Goal: Task Accomplishment & Management: Manage account settings

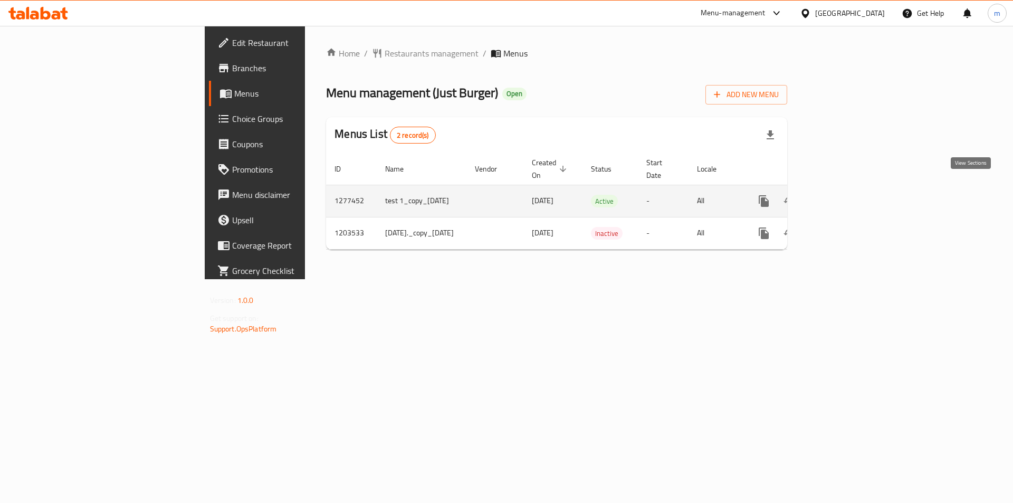
click at [847, 195] on icon "enhanced table" at bounding box center [840, 201] width 13 height 13
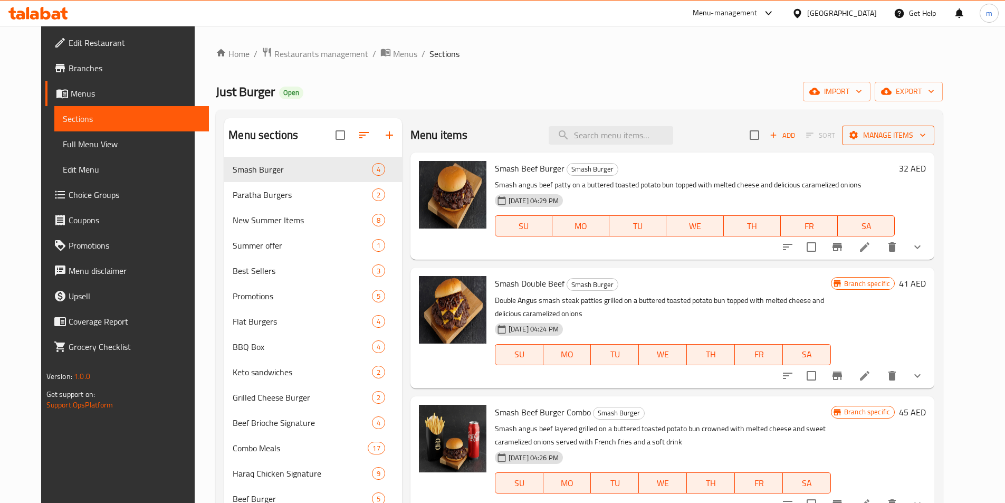
click at [928, 138] on icon "button" at bounding box center [923, 135] width 11 height 11
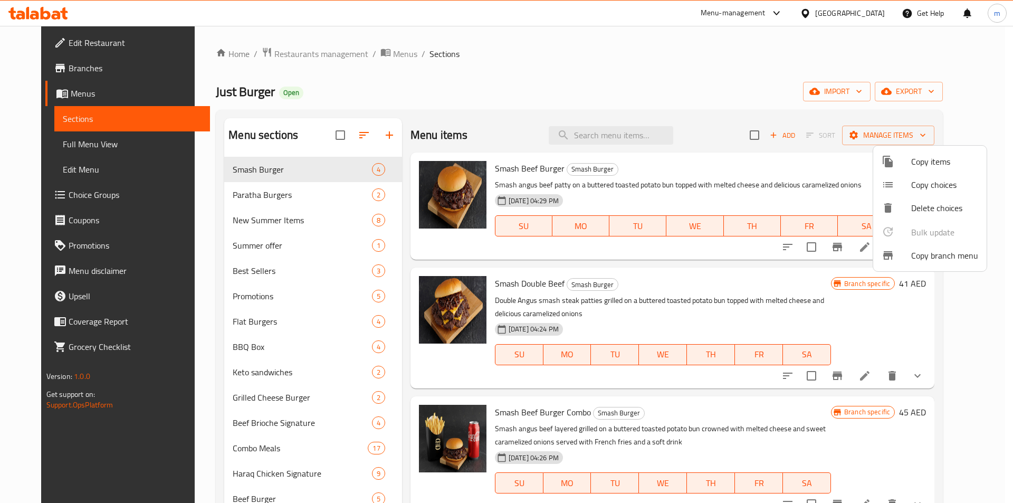
click at [953, 257] on span "Copy branch menu" at bounding box center [945, 255] width 67 height 13
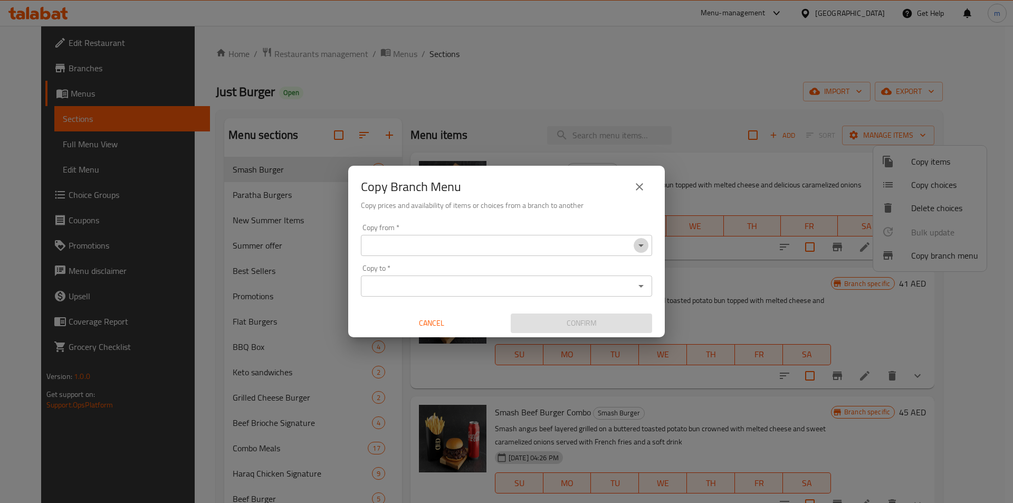
click at [643, 249] on icon "Open" at bounding box center [641, 245] width 13 height 13
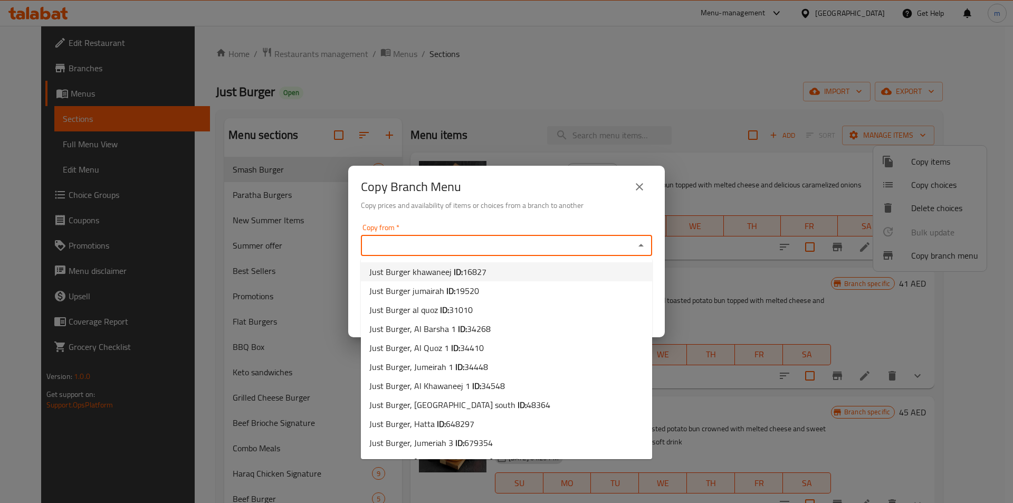
click at [515, 277] on li "Just Burger khawaneej ID: 16827" at bounding box center [506, 271] width 291 height 19
type input "Just Burger khawaneej"
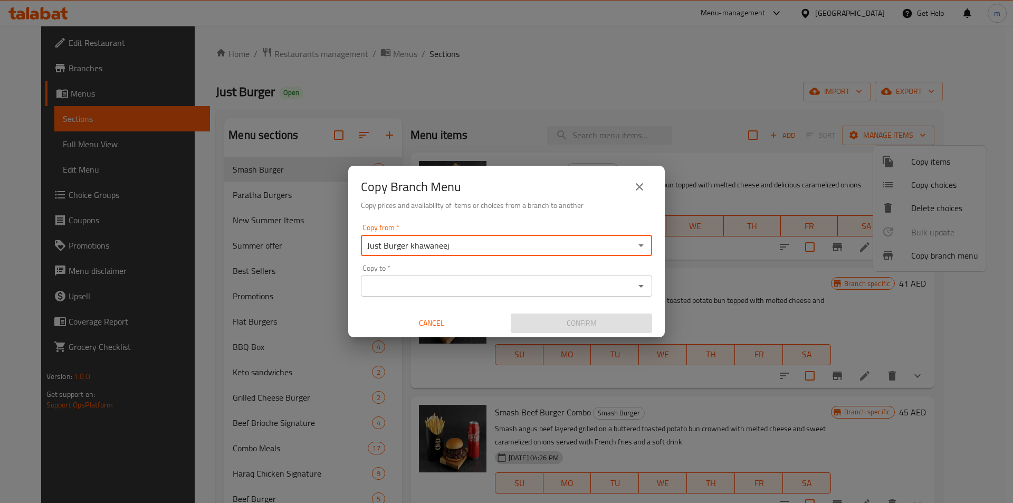
click at [644, 287] on icon "Open" at bounding box center [641, 286] width 13 height 13
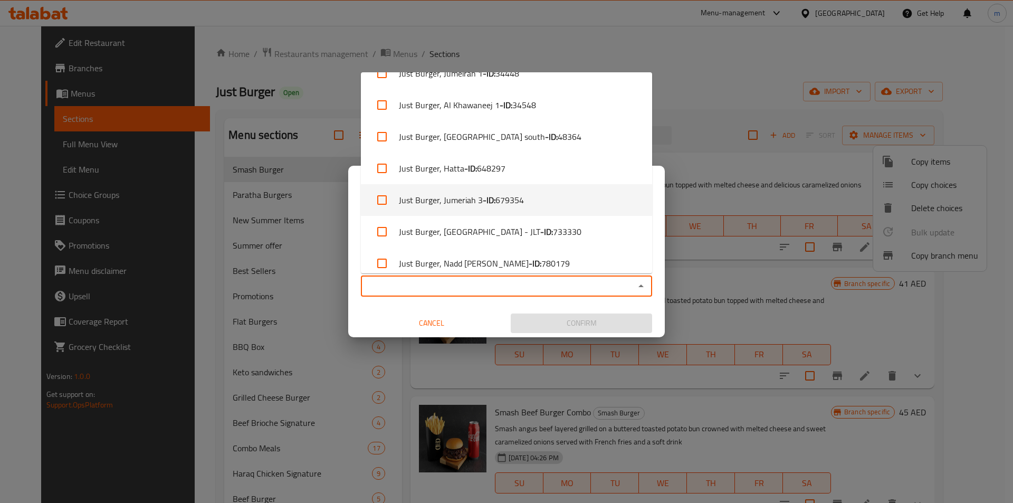
scroll to position [187, 0]
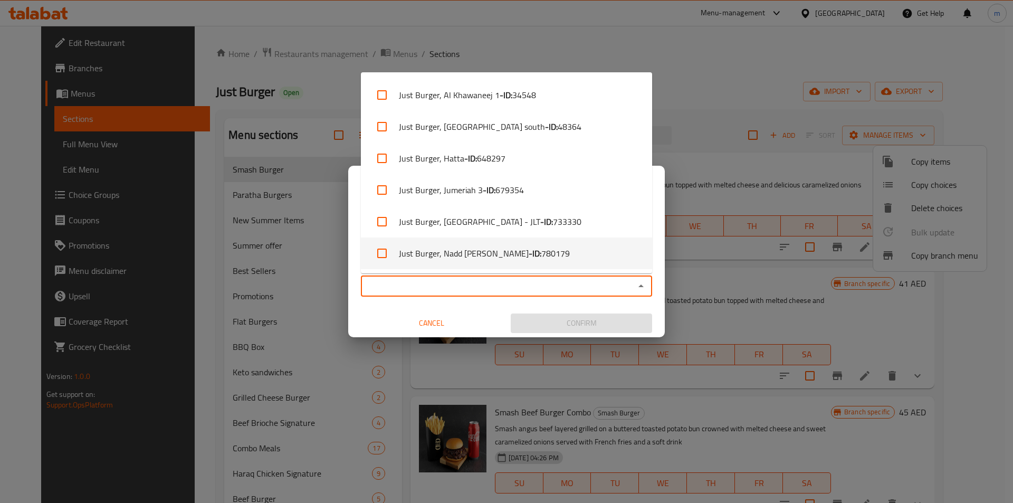
click at [542, 258] on span "780179" at bounding box center [556, 253] width 29 height 13
checkbox input "true"
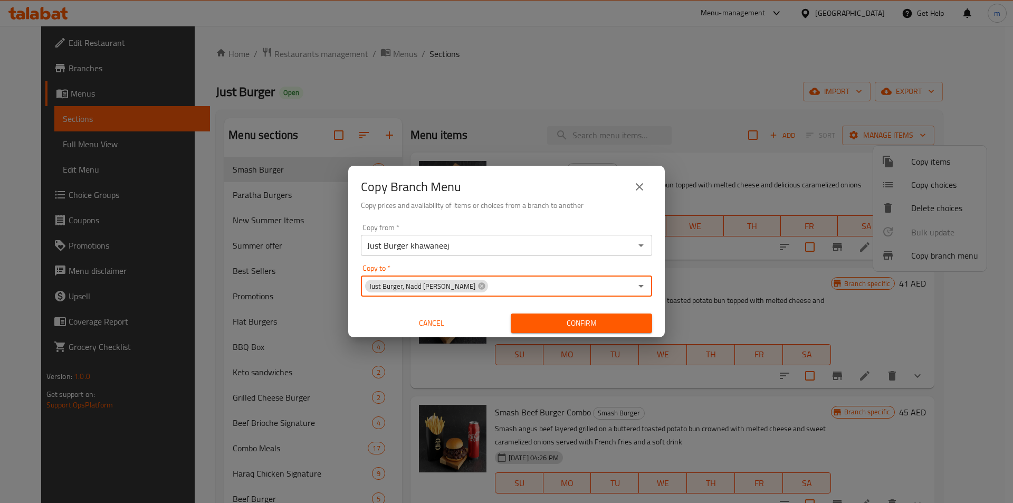
click at [589, 326] on span "Confirm" at bounding box center [581, 323] width 125 height 13
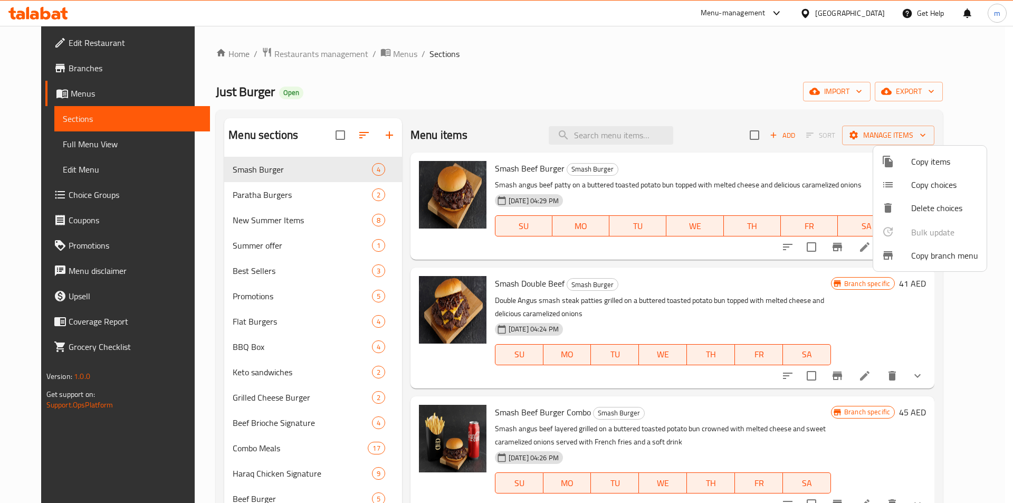
click at [921, 257] on span "Copy branch menu" at bounding box center [945, 255] width 67 height 13
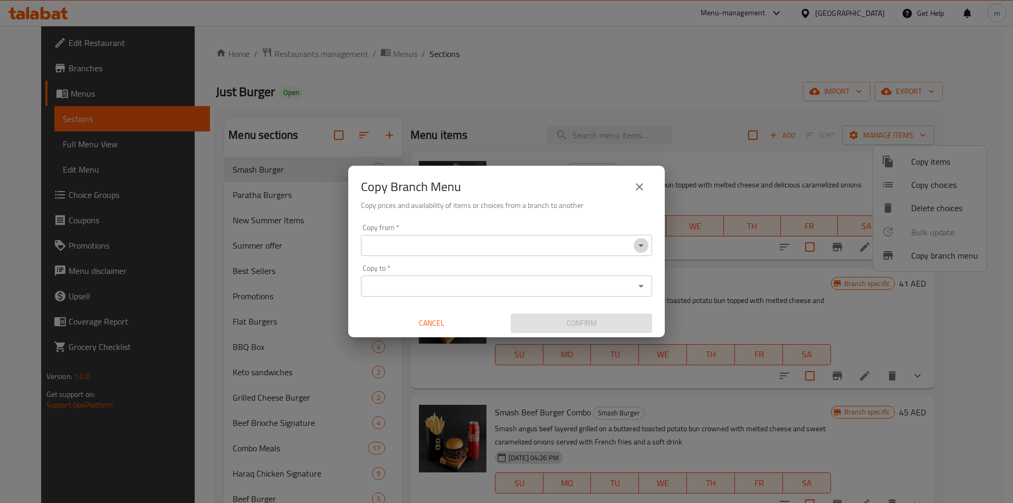
click at [641, 246] on icon "Open" at bounding box center [641, 245] width 5 height 3
click at [646, 252] on div at bounding box center [641, 245] width 14 height 15
click at [642, 246] on icon "Open" at bounding box center [641, 245] width 13 height 13
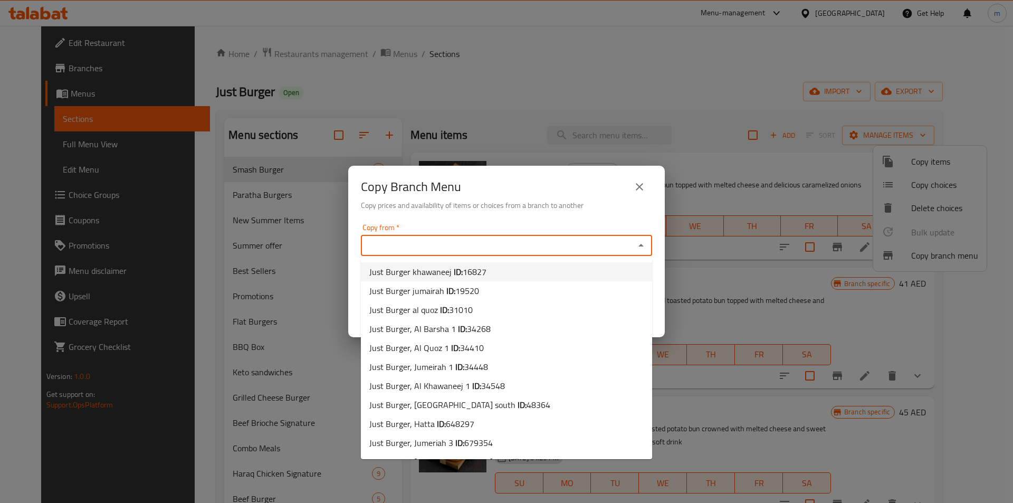
click at [525, 277] on li "Just Burger khawaneej ID: 16827" at bounding box center [506, 271] width 291 height 19
type input "Just Burger khawaneej"
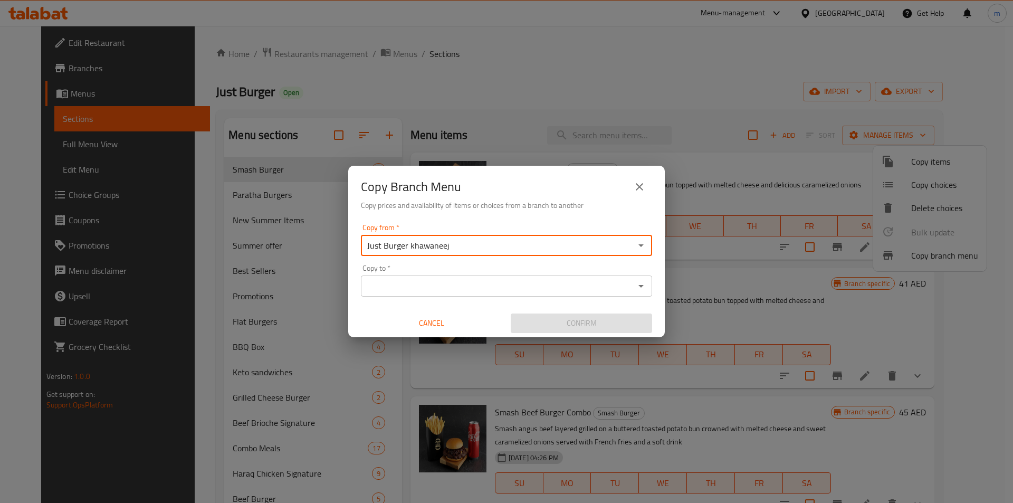
click at [646, 286] on icon "Open" at bounding box center [641, 286] width 13 height 13
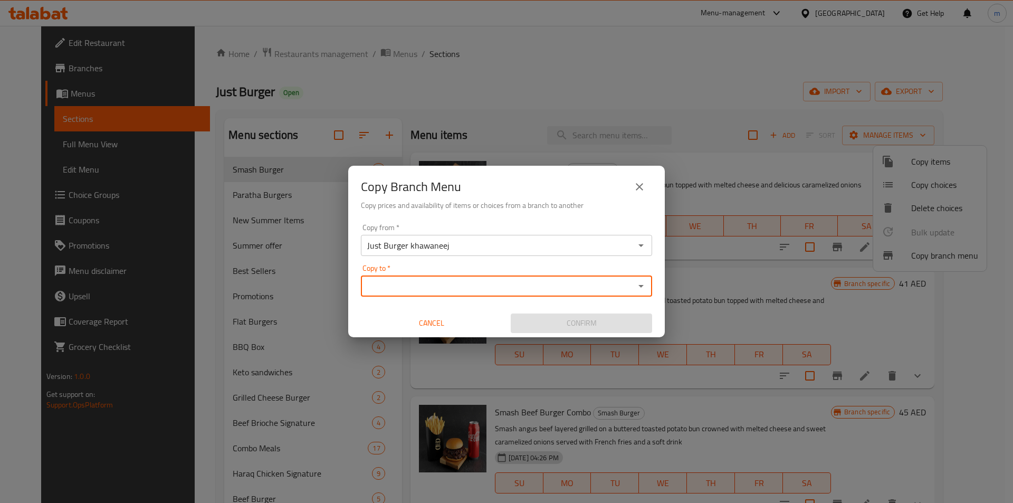
click at [644, 290] on icon "Open" at bounding box center [641, 286] width 13 height 13
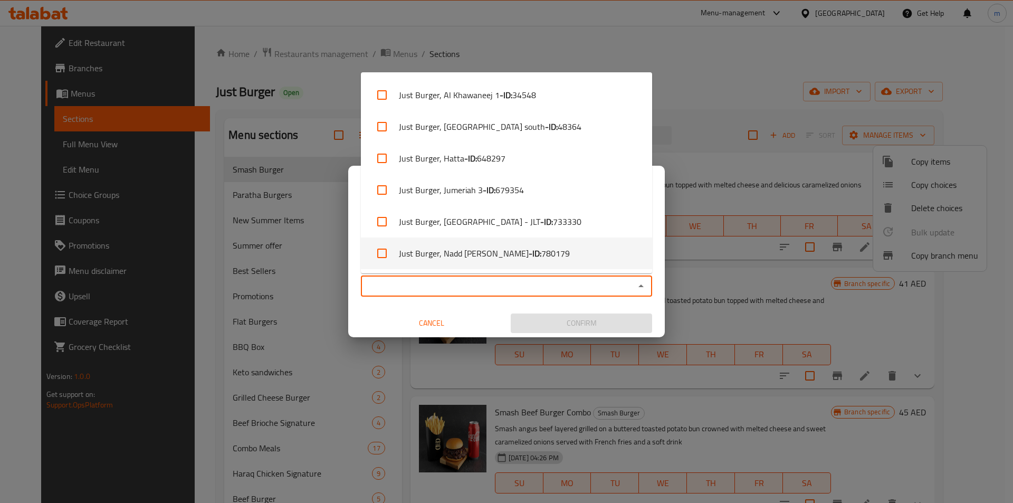
click at [542, 253] on span "780179" at bounding box center [556, 253] width 29 height 13
checkbox input "true"
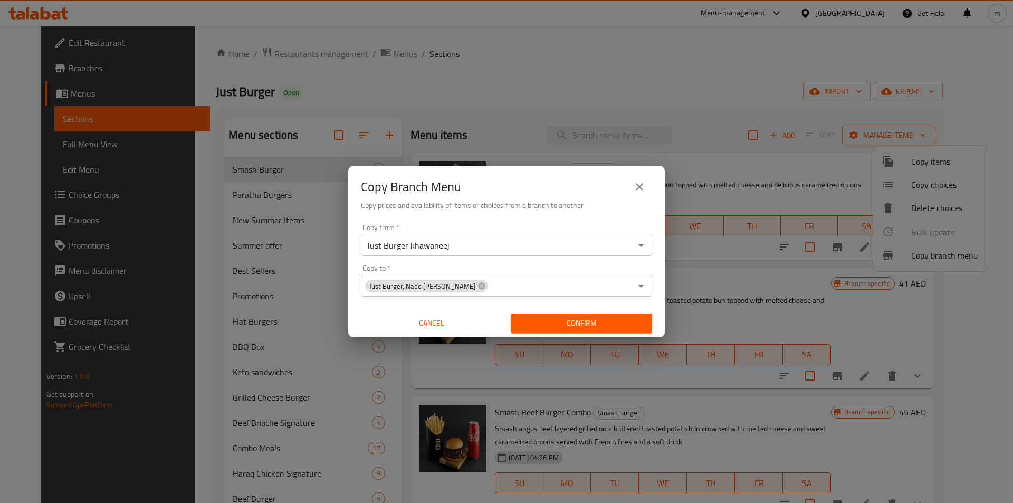
click at [597, 305] on div "Copy from   * Just Burger khawaneej Copy from * Copy to   * Just Burger, Nadd A…" at bounding box center [506, 279] width 317 height 118
click at [641, 245] on icon "Open" at bounding box center [641, 245] width 5 height 3
click at [640, 246] on icon "Open" at bounding box center [641, 245] width 13 height 13
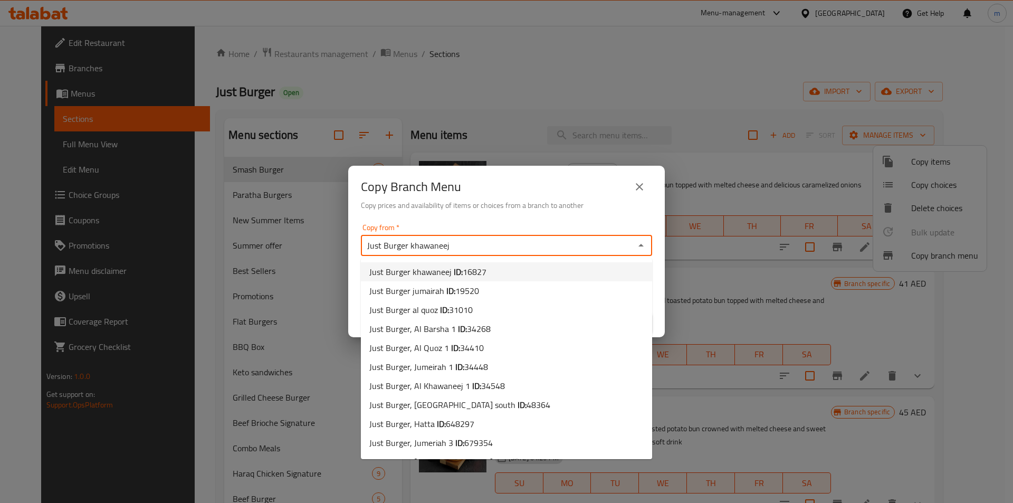
click at [488, 269] on li "Just Burger khawaneej ID: 16827" at bounding box center [506, 271] width 291 height 19
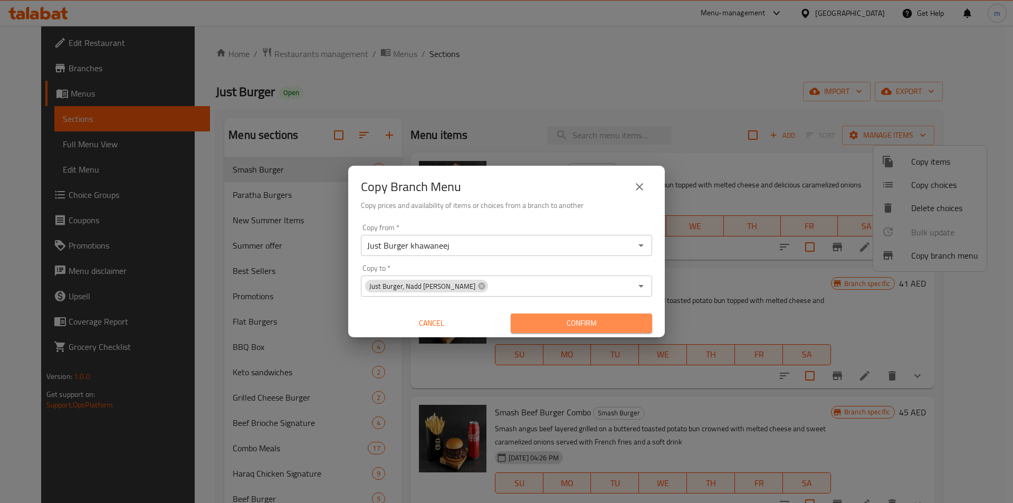
click at [563, 321] on span "Confirm" at bounding box center [581, 323] width 125 height 13
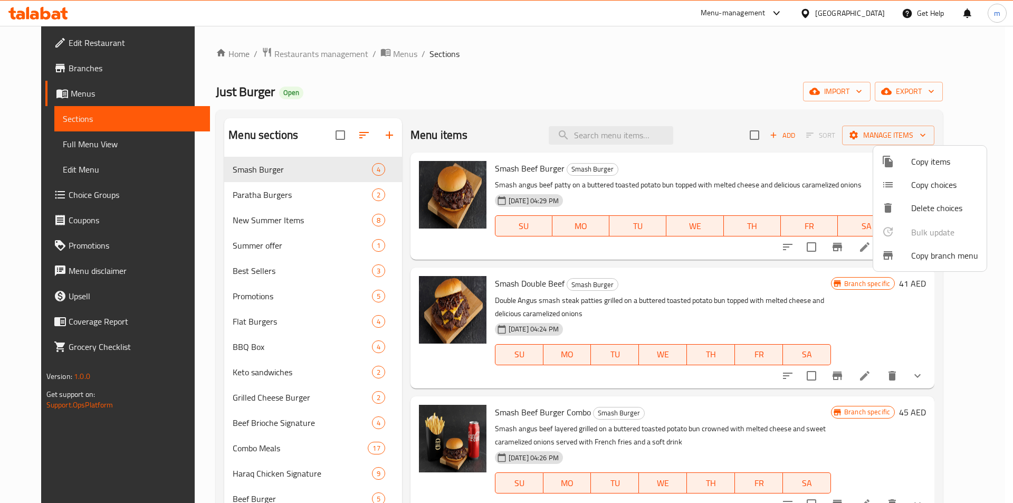
click at [57, 69] on div at bounding box center [506, 251] width 1013 height 503
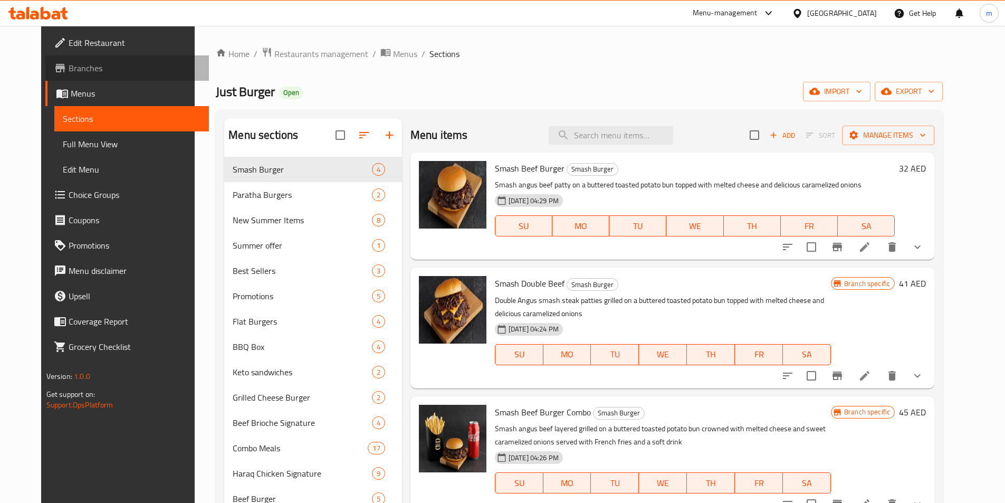
click at [69, 67] on span "Branches" at bounding box center [135, 68] width 132 height 13
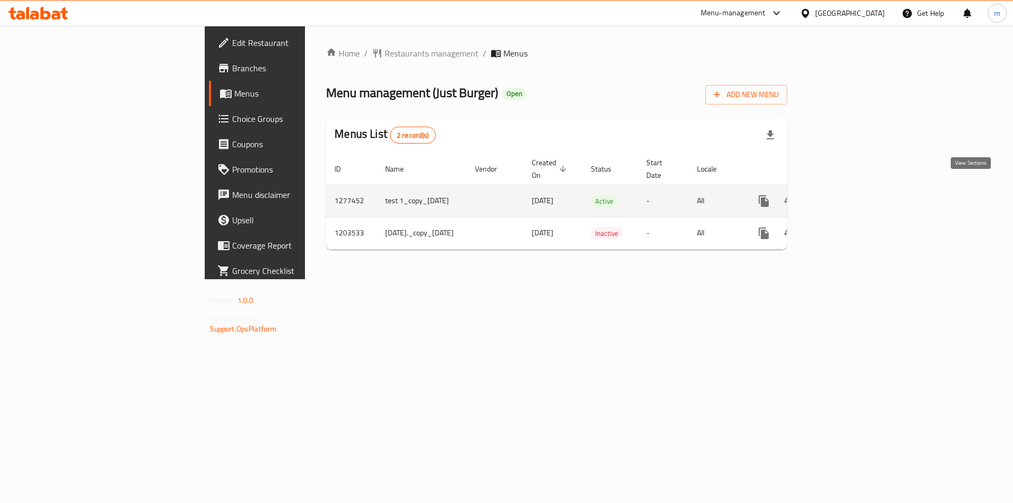
click at [847, 195] on icon "enhanced table" at bounding box center [840, 201] width 13 height 13
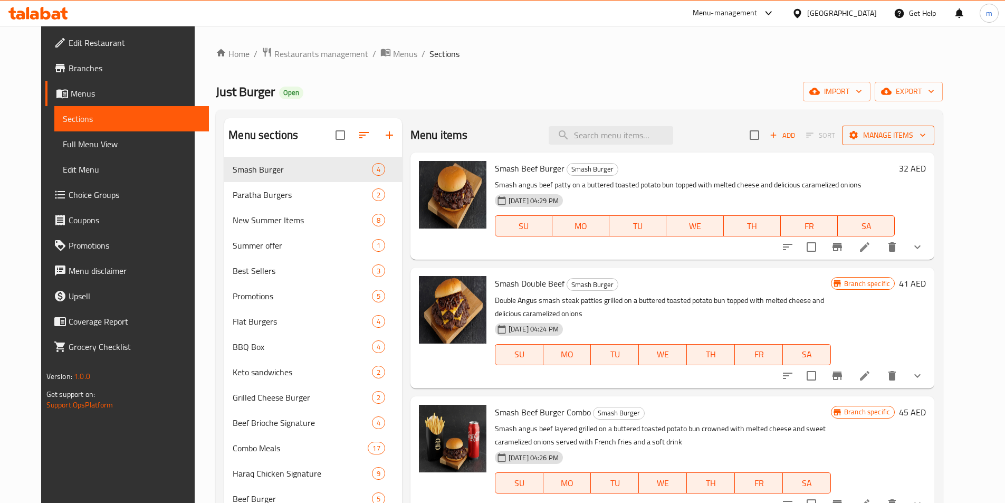
click at [928, 132] on icon "button" at bounding box center [923, 135] width 11 height 11
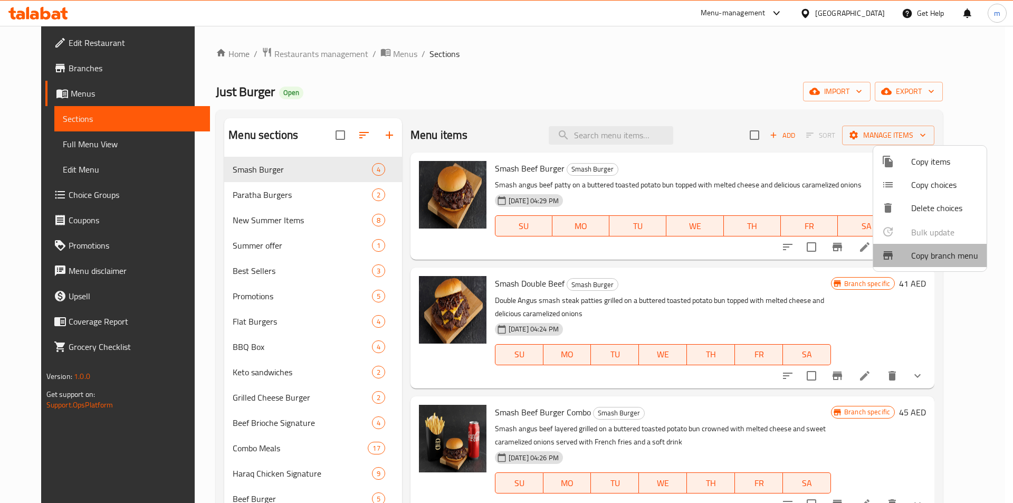
click at [932, 252] on span "Copy branch menu" at bounding box center [945, 255] width 67 height 13
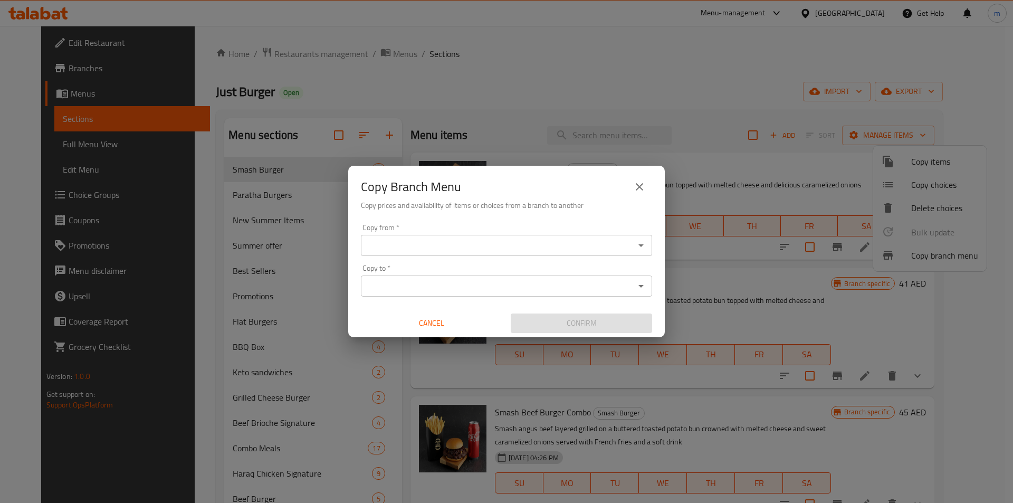
click at [640, 247] on icon "Open" at bounding box center [641, 245] width 13 height 13
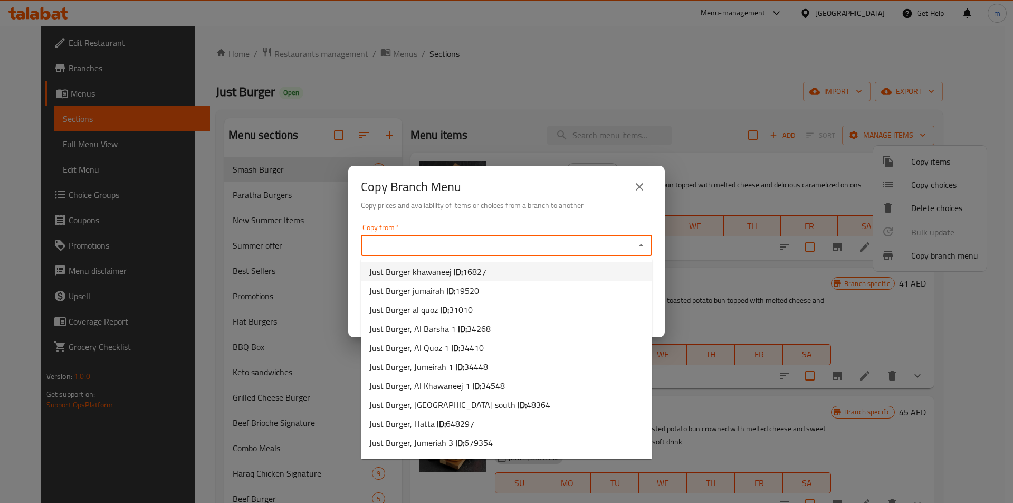
click at [542, 268] on li "Just Burger khawaneej ID: 16827" at bounding box center [506, 271] width 291 height 19
type input "Just Burger khawaneej"
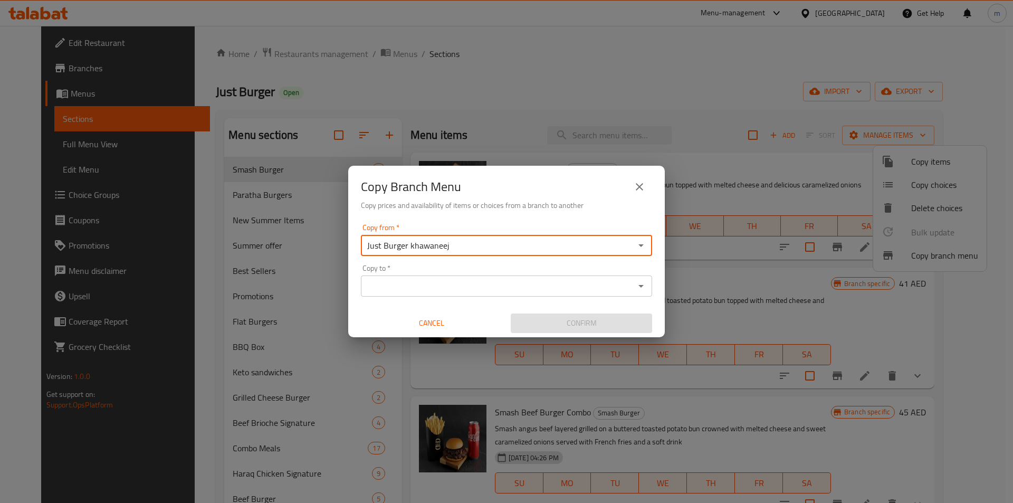
click at [643, 291] on icon "Open" at bounding box center [641, 286] width 13 height 13
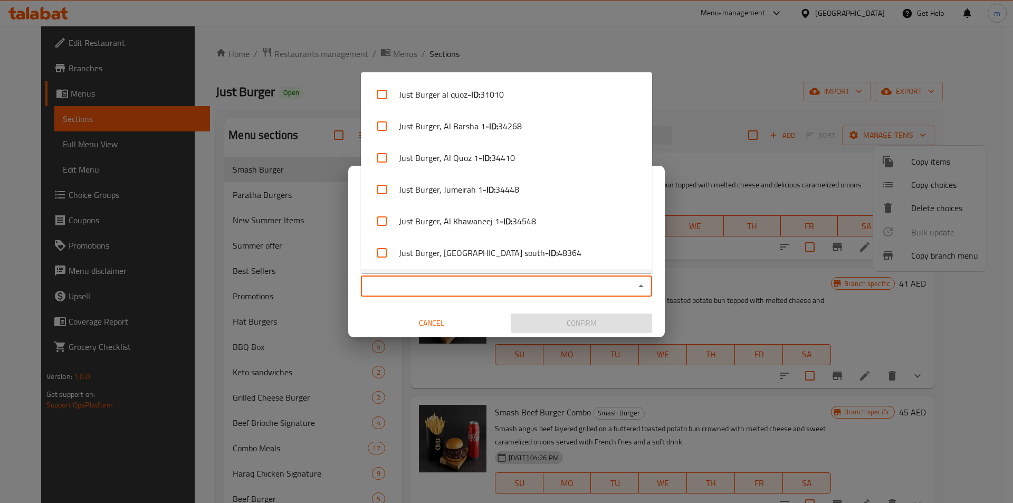
scroll to position [187, 0]
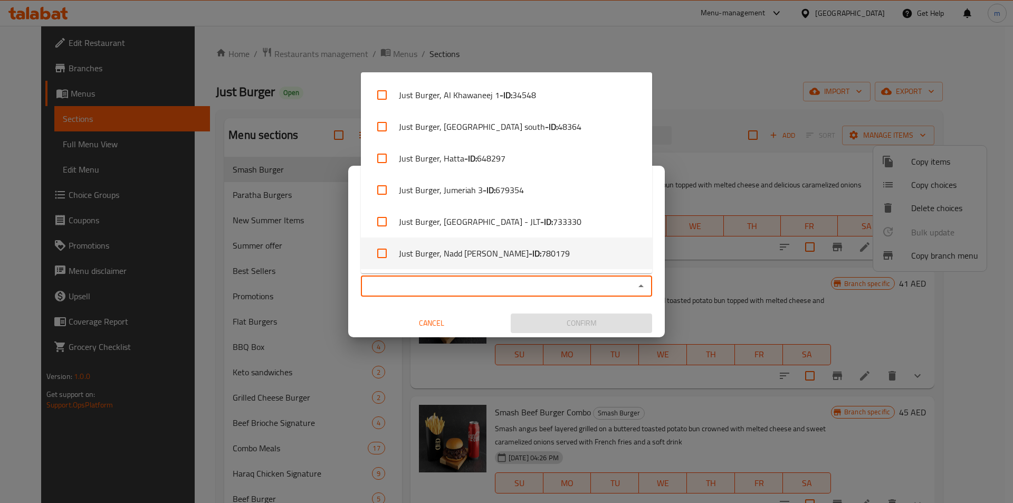
click at [542, 256] on span "780179" at bounding box center [556, 253] width 29 height 13
checkbox input "true"
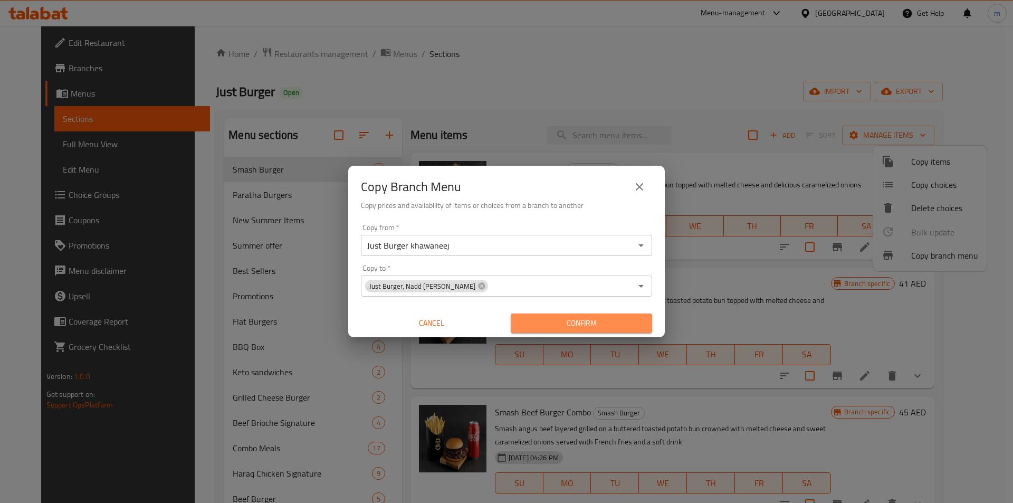
click at [589, 320] on span "Confirm" at bounding box center [581, 323] width 125 height 13
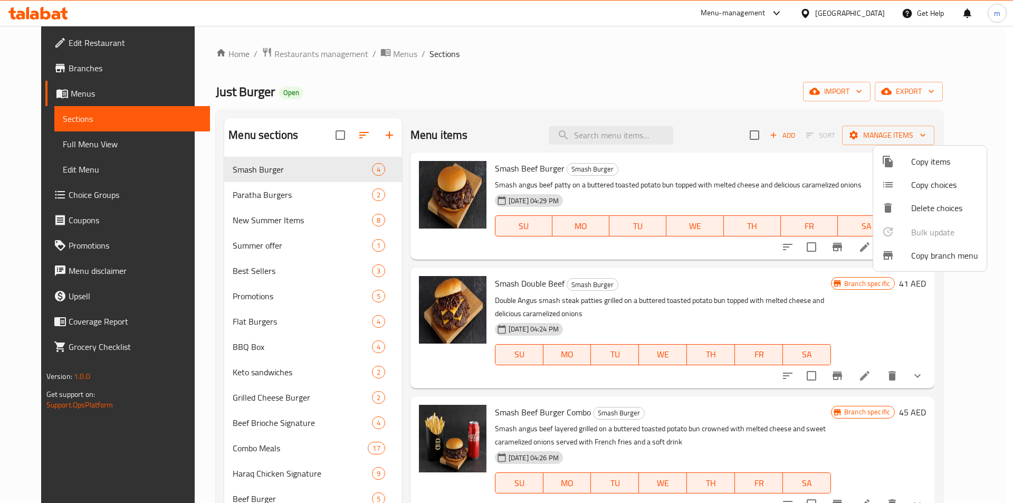
click at [914, 258] on span "Copy branch menu" at bounding box center [945, 255] width 67 height 13
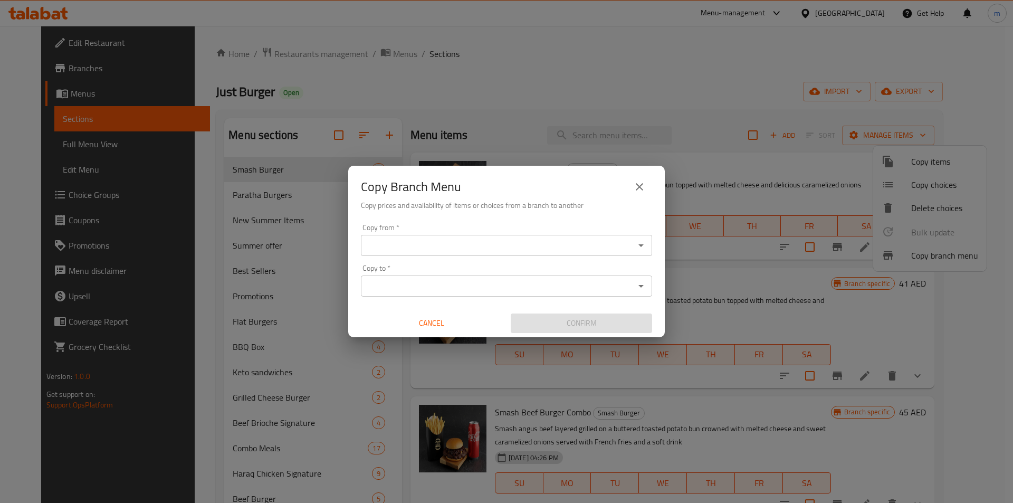
click at [642, 249] on icon "Open" at bounding box center [641, 245] width 13 height 13
click at [638, 242] on icon "Open" at bounding box center [641, 245] width 13 height 13
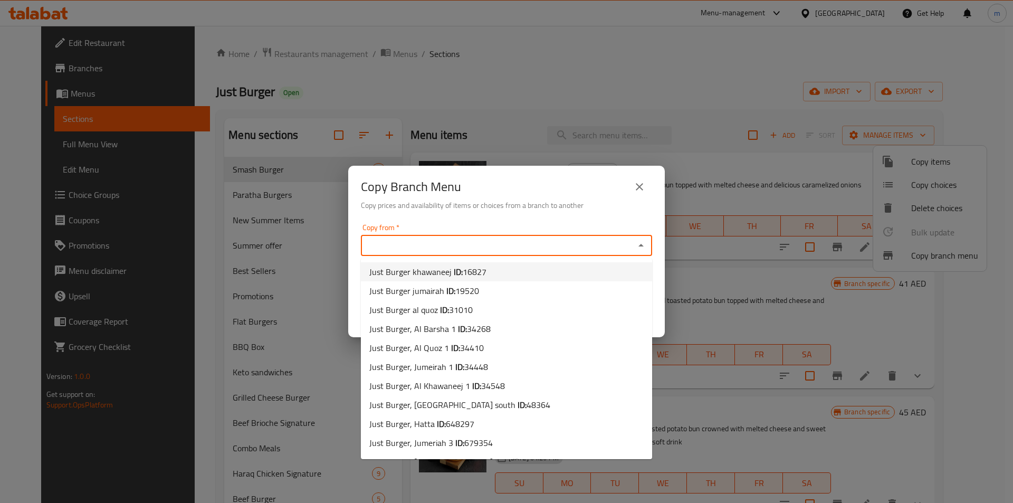
click at [566, 272] on li "Just Burger khawaneej ID: 16827" at bounding box center [506, 271] width 291 height 19
type input "Just Burger khawaneej"
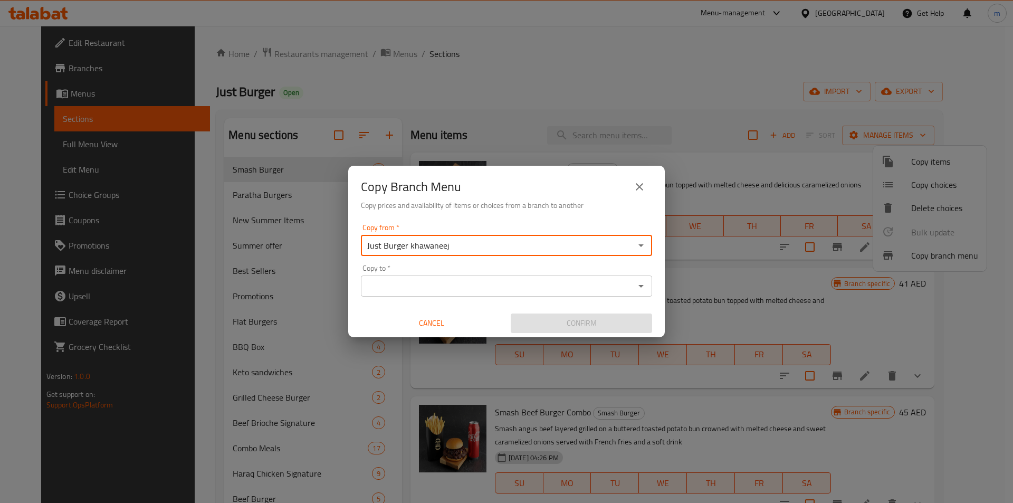
click at [649, 287] on div "Copy to *" at bounding box center [506, 286] width 291 height 21
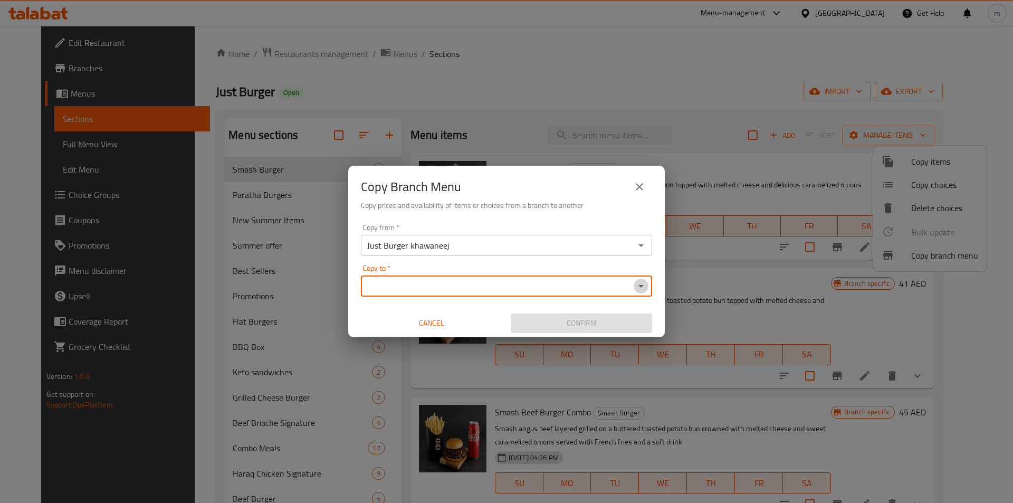
click at [643, 286] on icon "Open" at bounding box center [641, 286] width 5 height 3
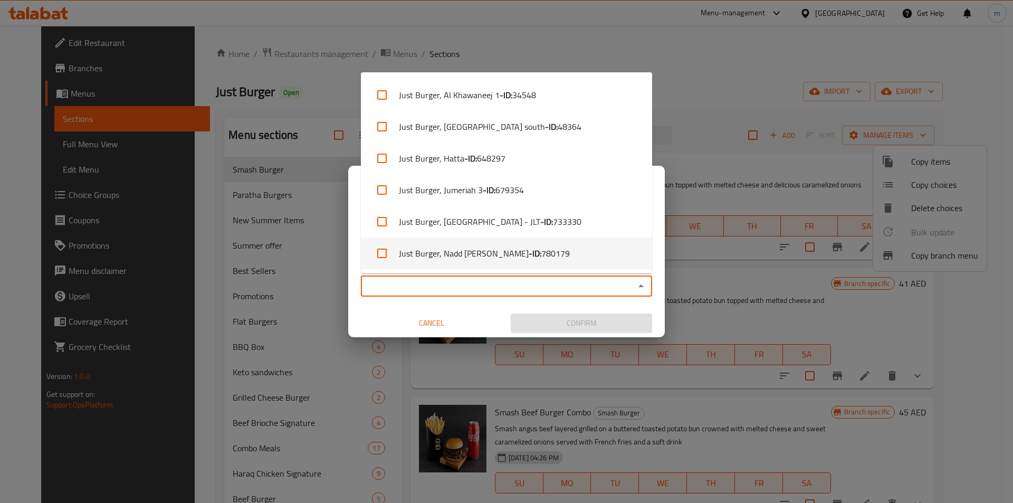
click at [542, 257] on span "780179" at bounding box center [556, 253] width 29 height 13
checkbox input "true"
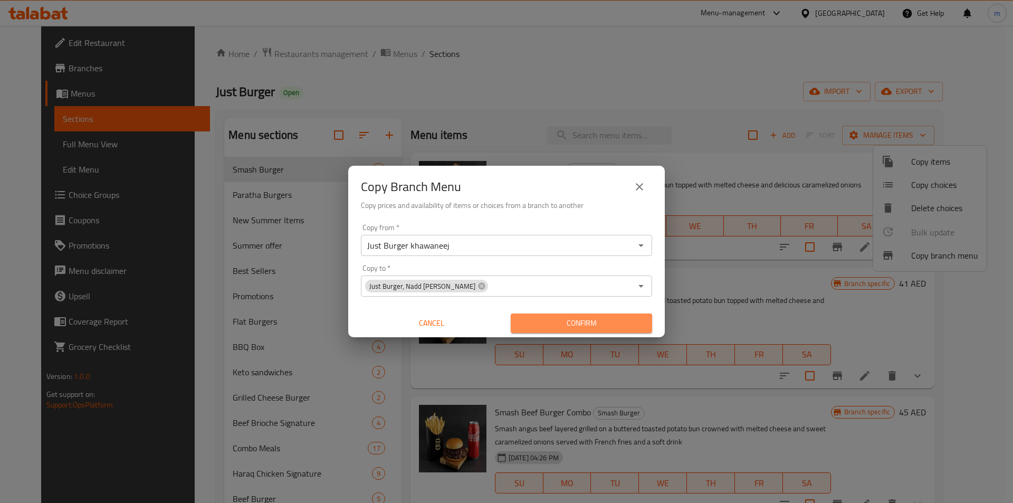
click at [553, 326] on span "Confirm" at bounding box center [581, 323] width 125 height 13
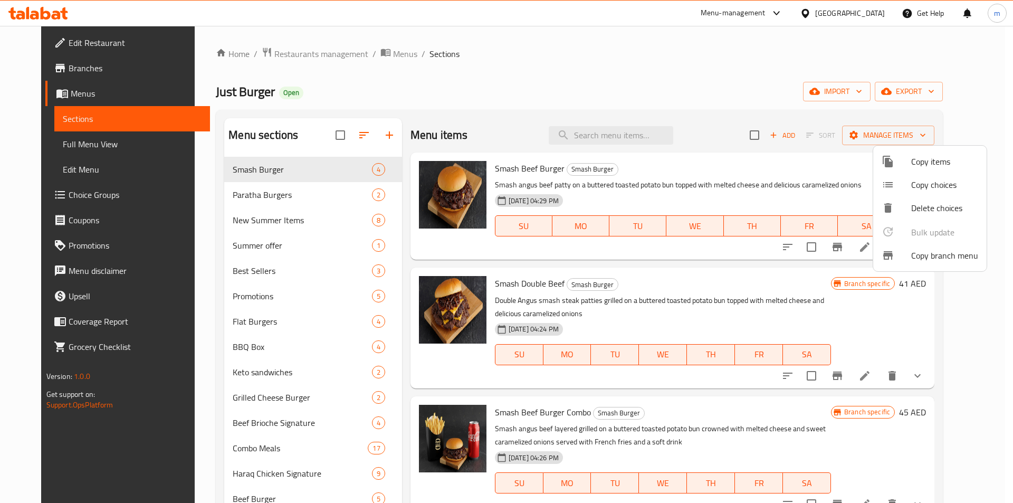
click at [112, 105] on div at bounding box center [506, 251] width 1013 height 503
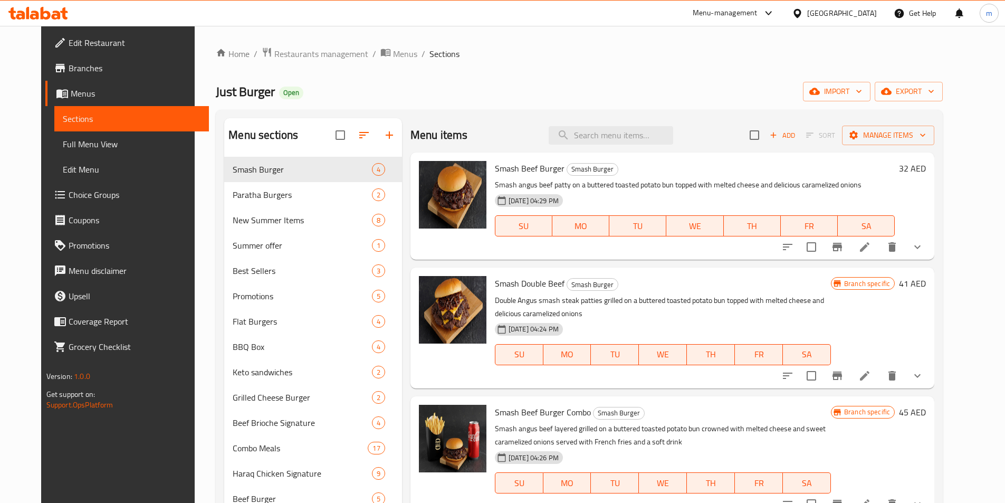
click at [89, 118] on span "Sections" at bounding box center [132, 118] width 138 height 13
click at [69, 64] on span "Branches" at bounding box center [135, 68] width 132 height 13
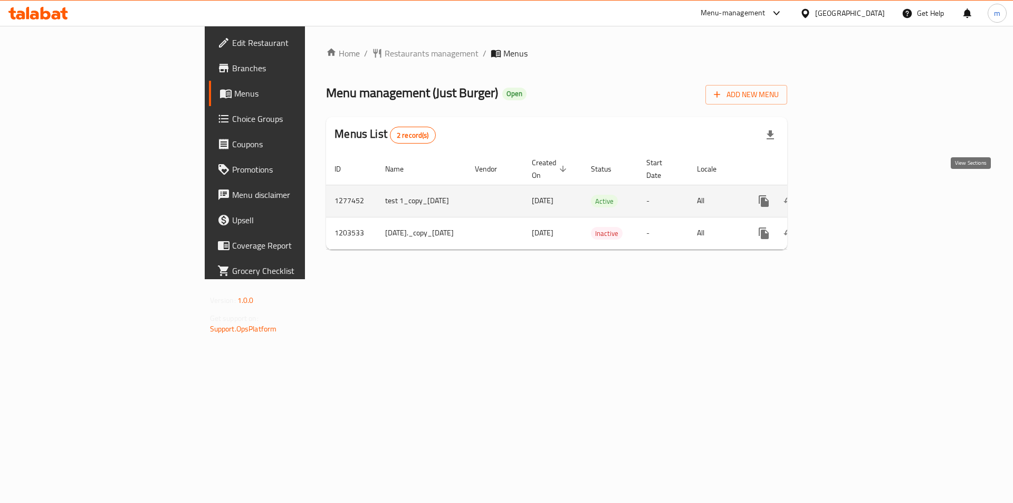
click at [847, 195] on icon "enhanced table" at bounding box center [840, 201] width 13 height 13
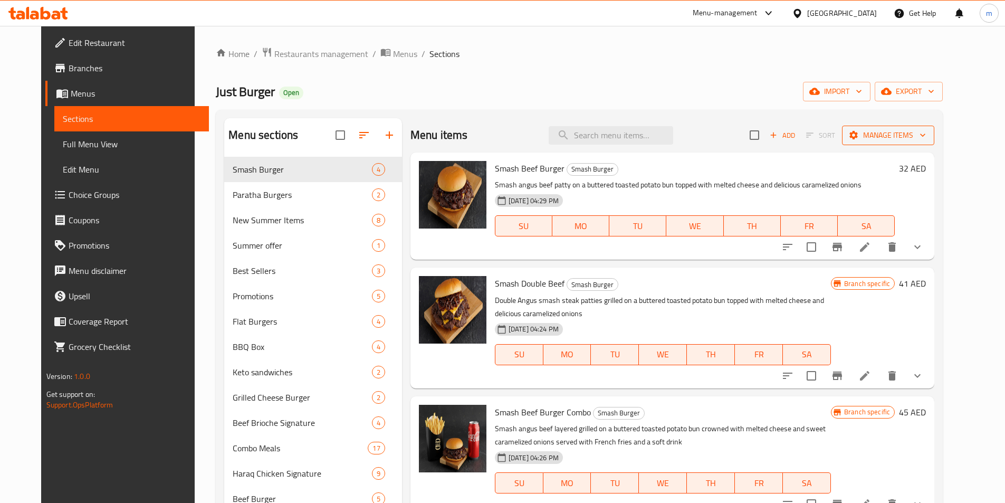
click at [935, 144] on button "Manage items" at bounding box center [888, 136] width 92 height 20
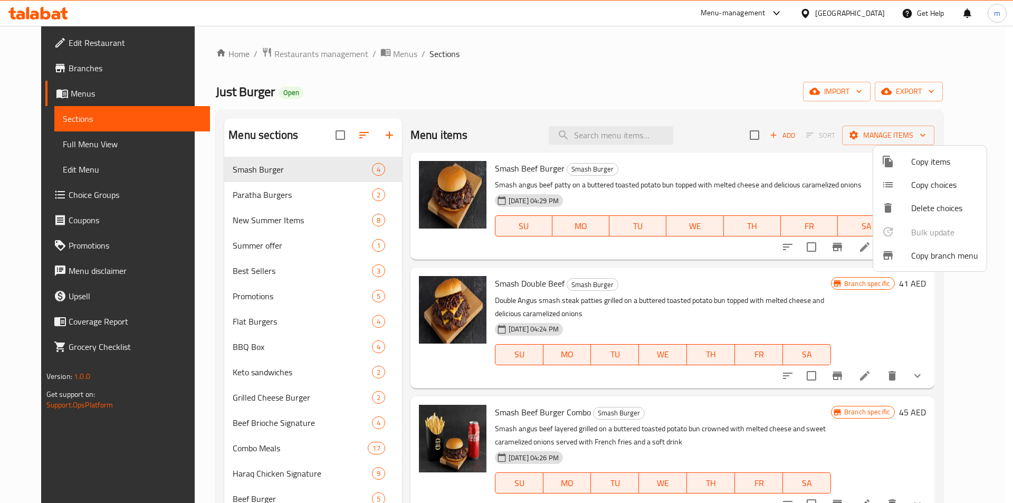
click at [914, 260] on span "Copy branch menu" at bounding box center [945, 255] width 67 height 13
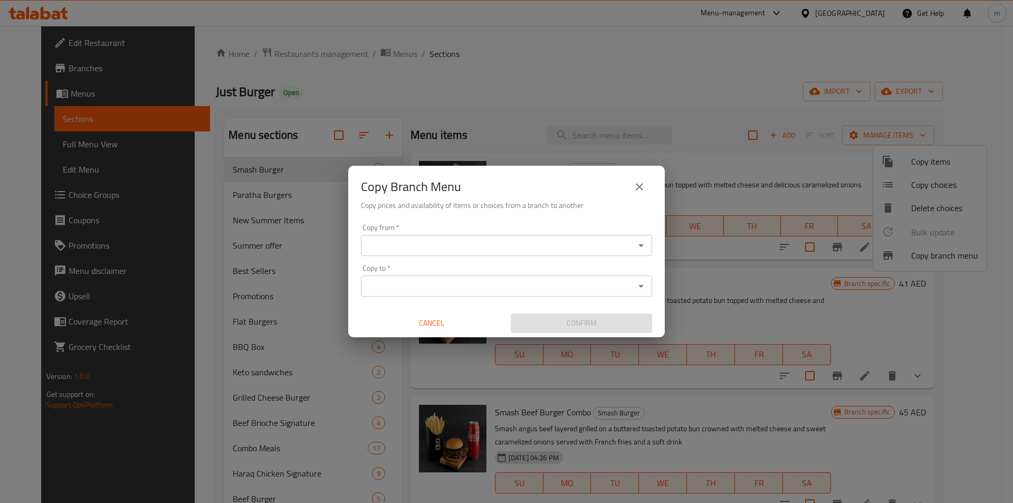
click at [435, 238] on input "Copy from   *" at bounding box center [498, 245] width 268 height 15
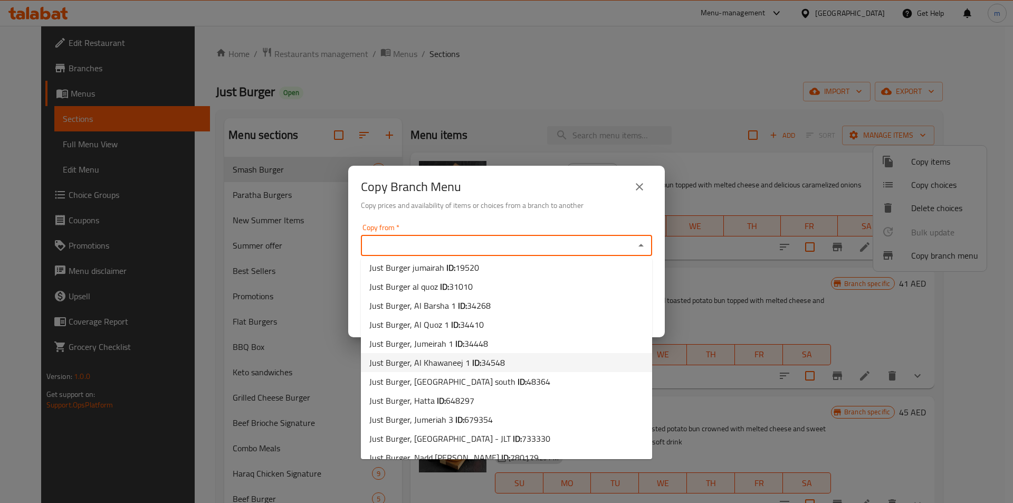
scroll to position [35, 0]
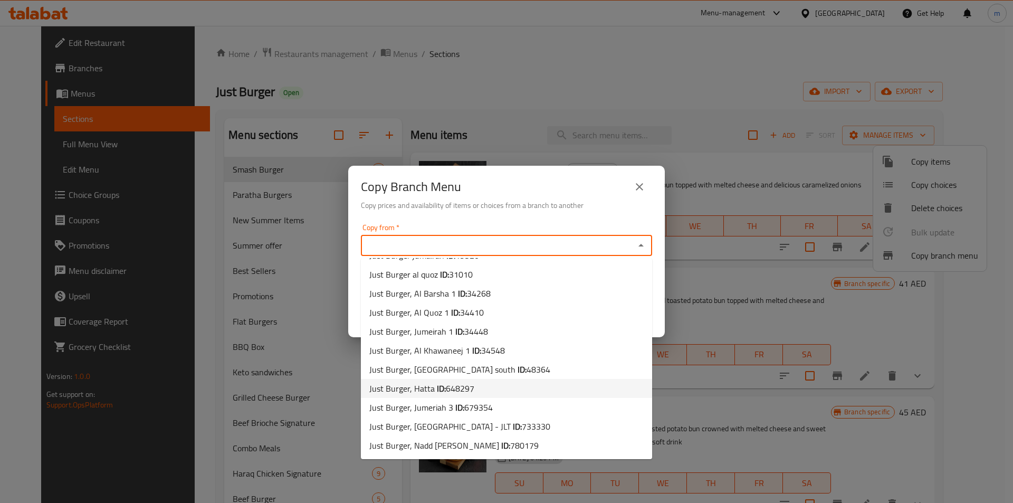
click at [500, 393] on li "Just Burger, Hatta ID: 648297" at bounding box center [506, 388] width 291 height 19
type input "Just Burger, Hatta"
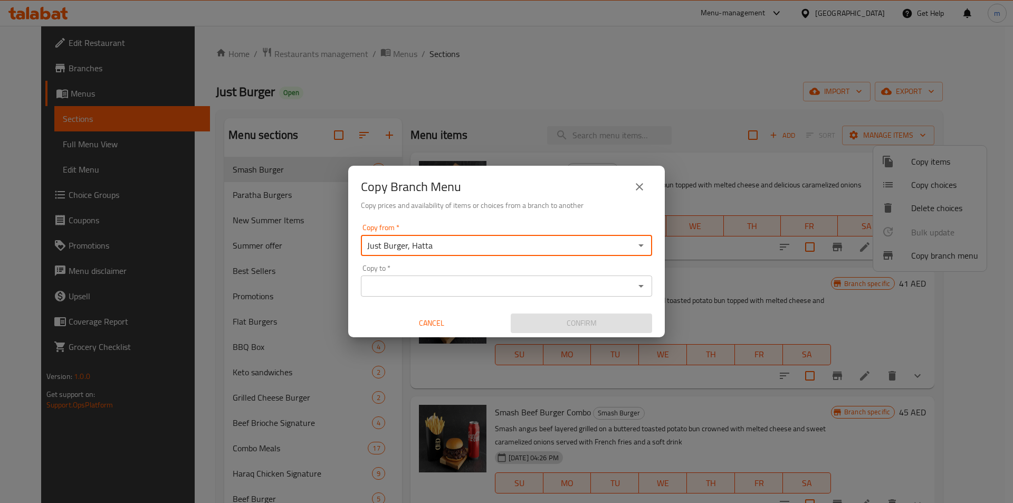
click at [501, 299] on div "Copy from   * Just Burger, Hatta Copy from * Copy to   * Copy to * Cancel Confi…" at bounding box center [506, 279] width 317 height 118
click at [495, 292] on input "Copy to   *" at bounding box center [498, 286] width 268 height 15
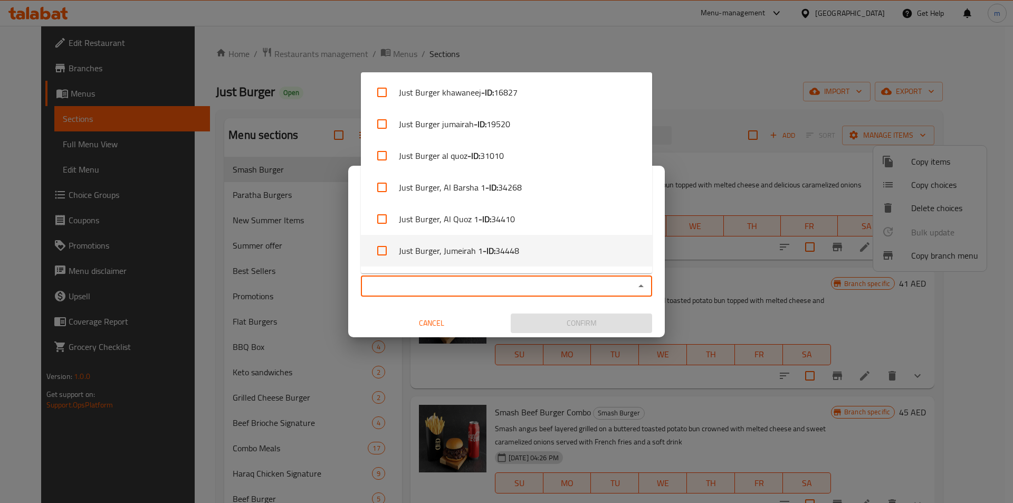
click at [513, 255] on span "34448" at bounding box center [508, 250] width 24 height 13
checkbox input "true"
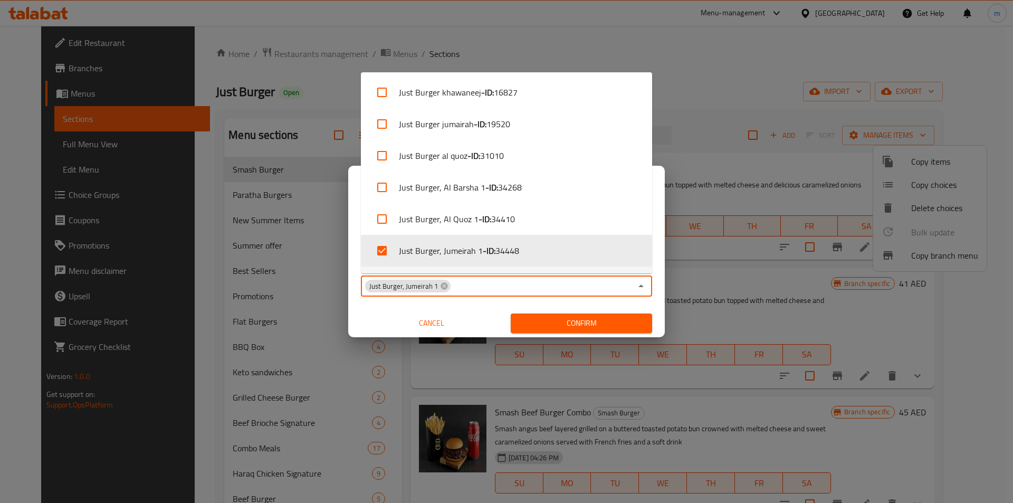
click at [536, 326] on span "Confirm" at bounding box center [581, 323] width 125 height 13
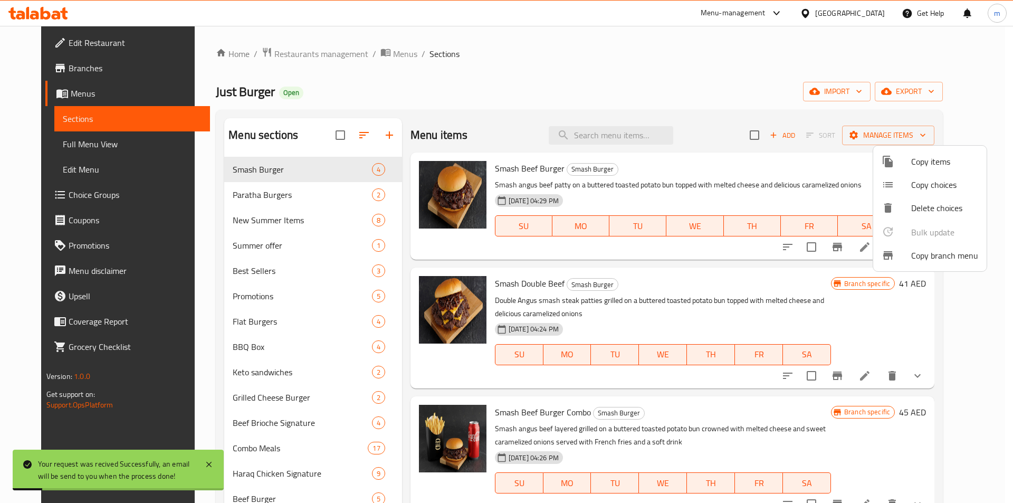
click at [103, 123] on div at bounding box center [506, 251] width 1013 height 503
click at [103, 123] on span "Sections" at bounding box center [132, 118] width 139 height 13
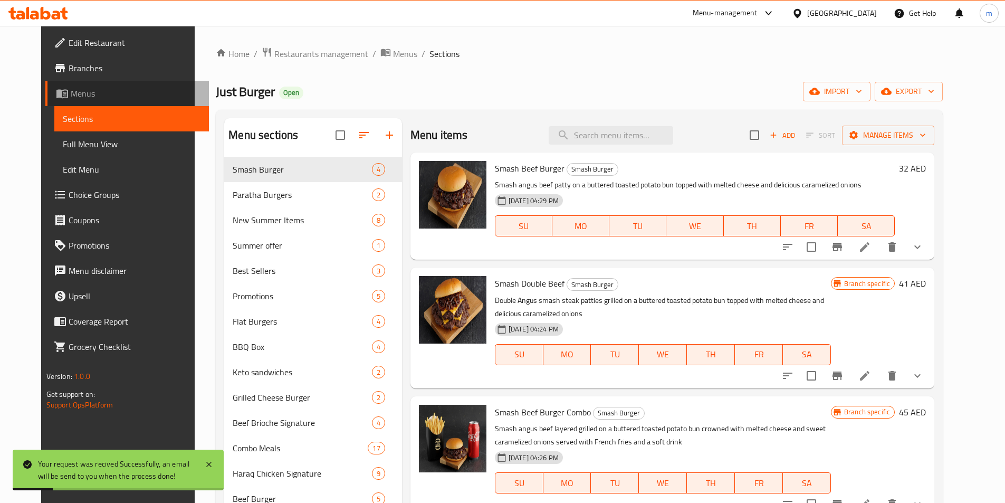
click at [71, 90] on span "Menus" at bounding box center [136, 93] width 130 height 13
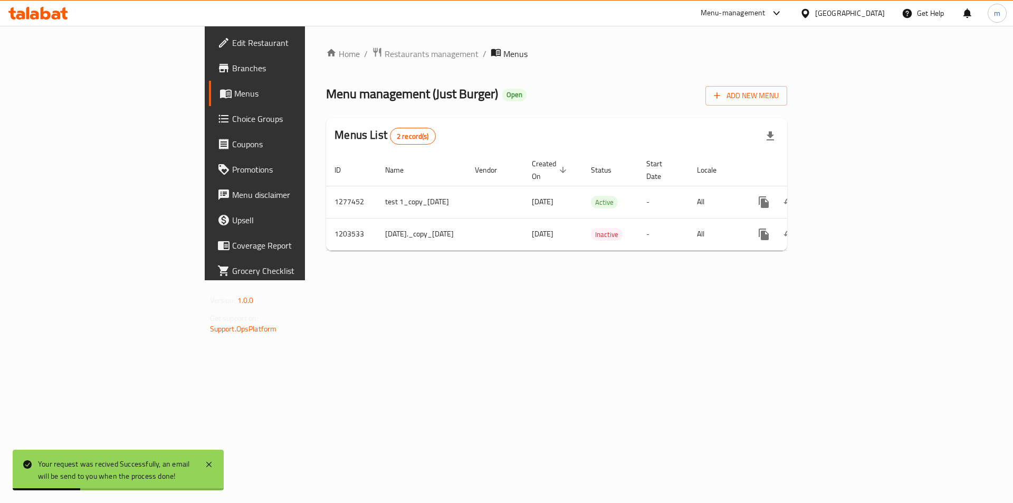
click at [232, 73] on span "Branches" at bounding box center [299, 68] width 134 height 13
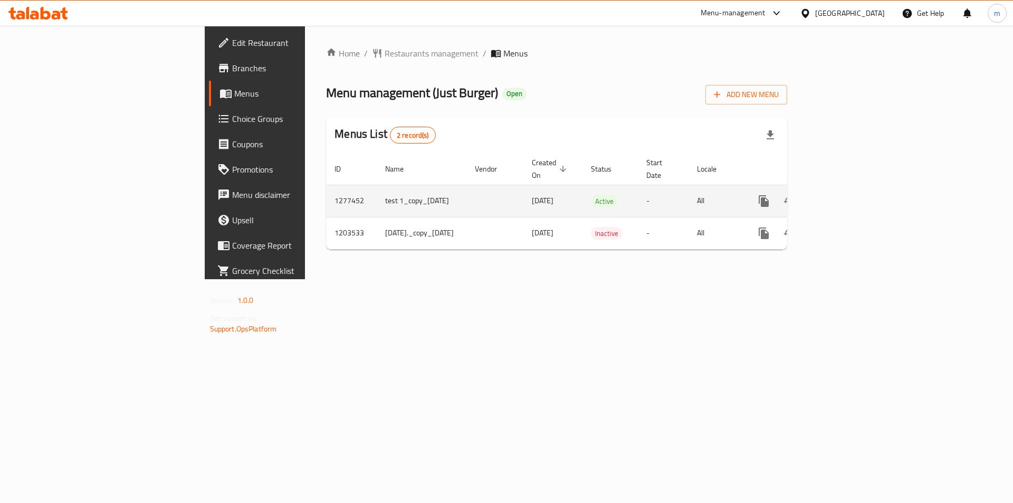
click at [853, 198] on link "enhanced table" at bounding box center [840, 200] width 25 height 25
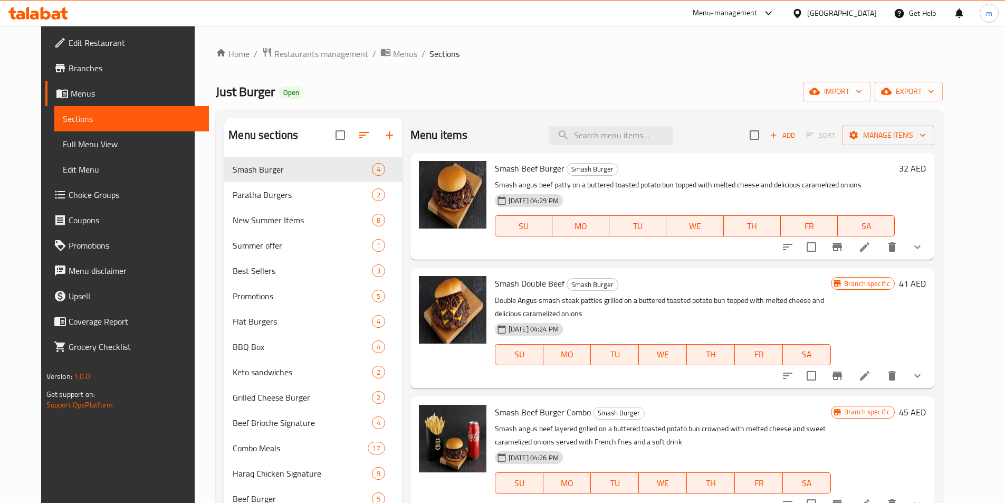
click at [84, 61] on link "Branches" at bounding box center [127, 67] width 164 height 25
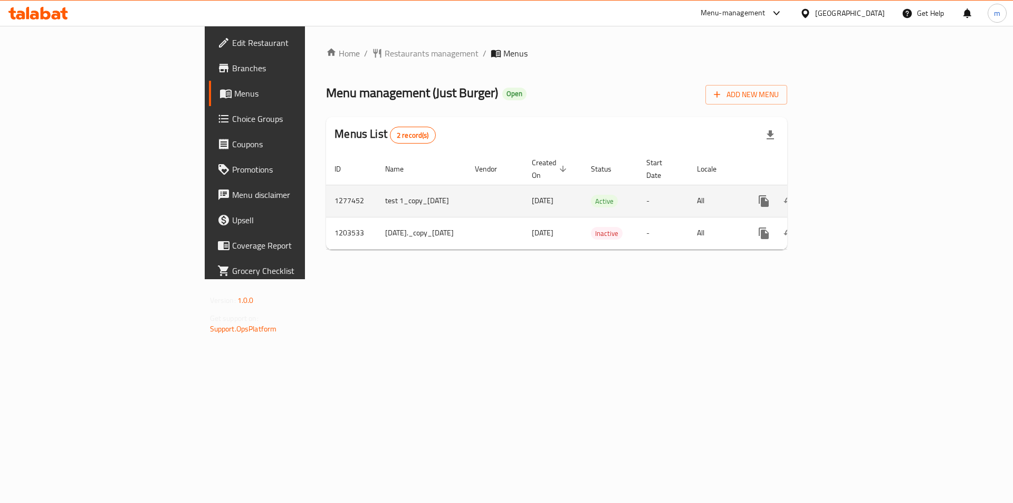
click at [853, 188] on link "enhanced table" at bounding box center [840, 200] width 25 height 25
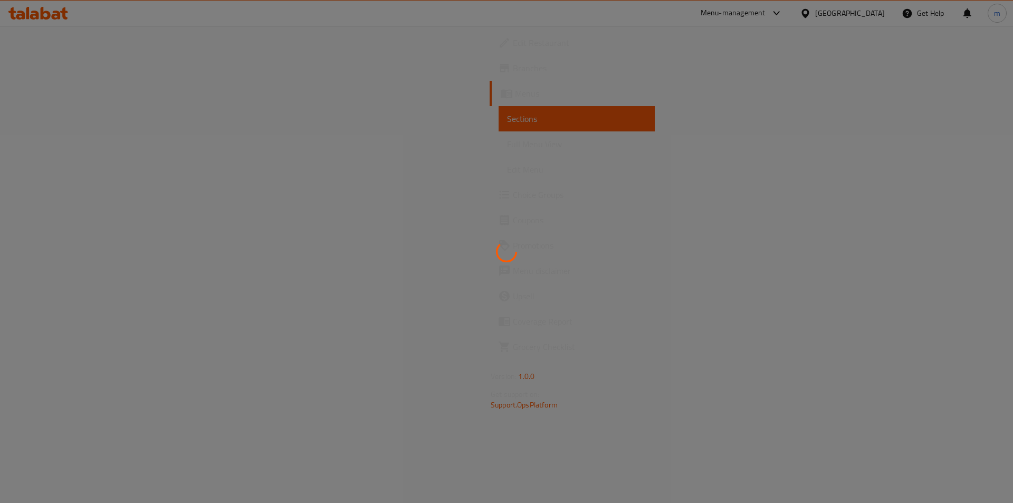
click at [971, 188] on div at bounding box center [506, 251] width 1013 height 503
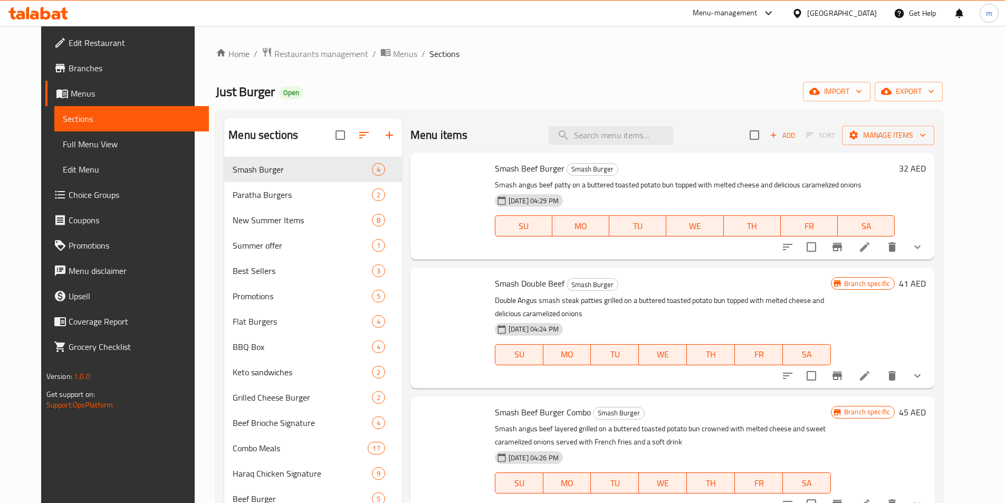
click at [63, 146] on span "Full Menu View" at bounding box center [132, 144] width 138 height 13
click at [83, 140] on span "Full Menu View" at bounding box center [132, 144] width 138 height 13
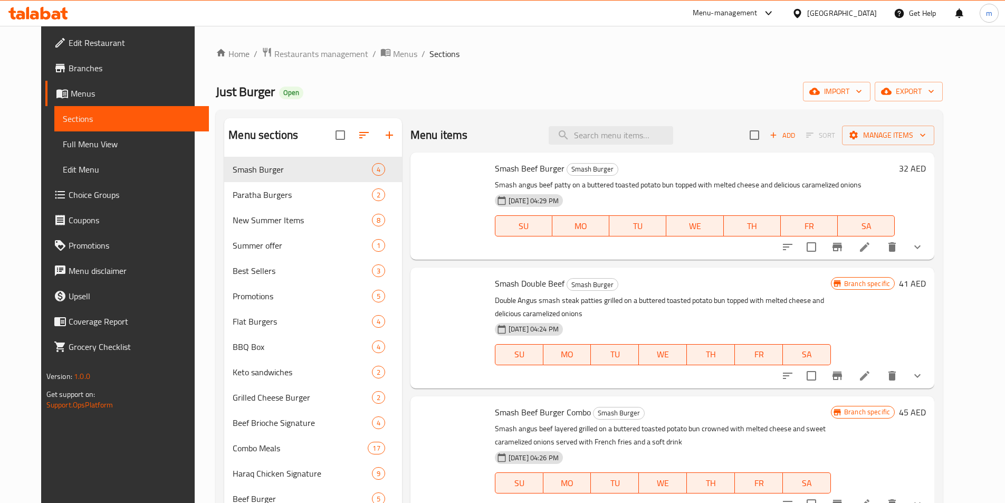
click at [54, 144] on link "Full Menu View" at bounding box center [131, 143] width 155 height 25
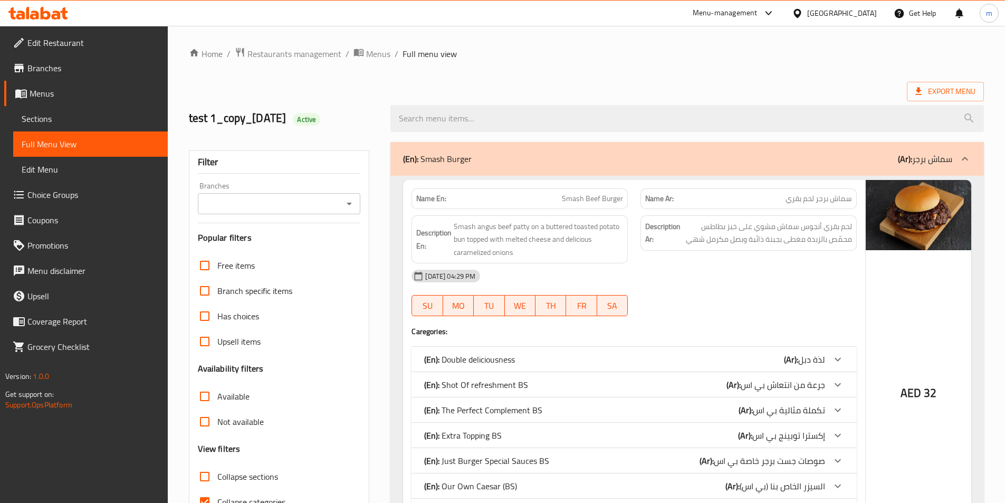
scroll to position [317, 0]
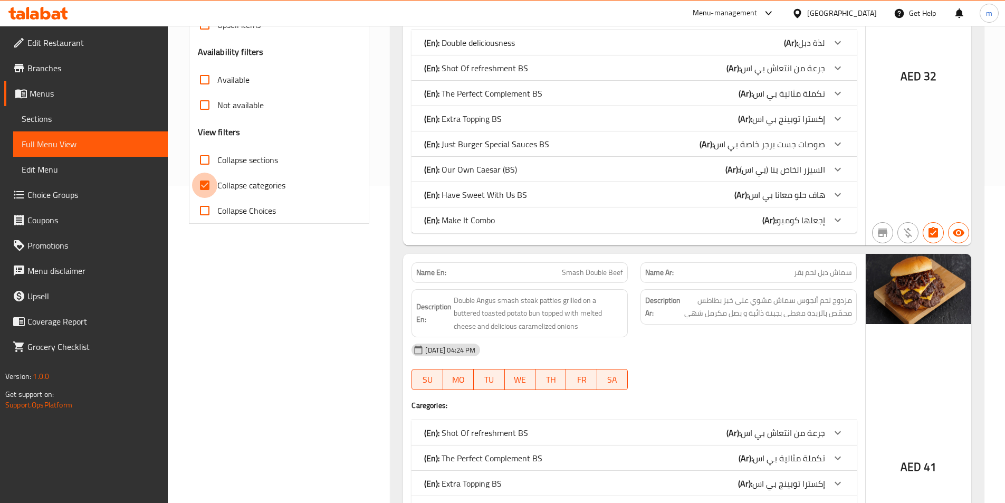
click at [200, 186] on input "Collapse categories" at bounding box center [204, 185] width 25 height 25
checkbox input "false"
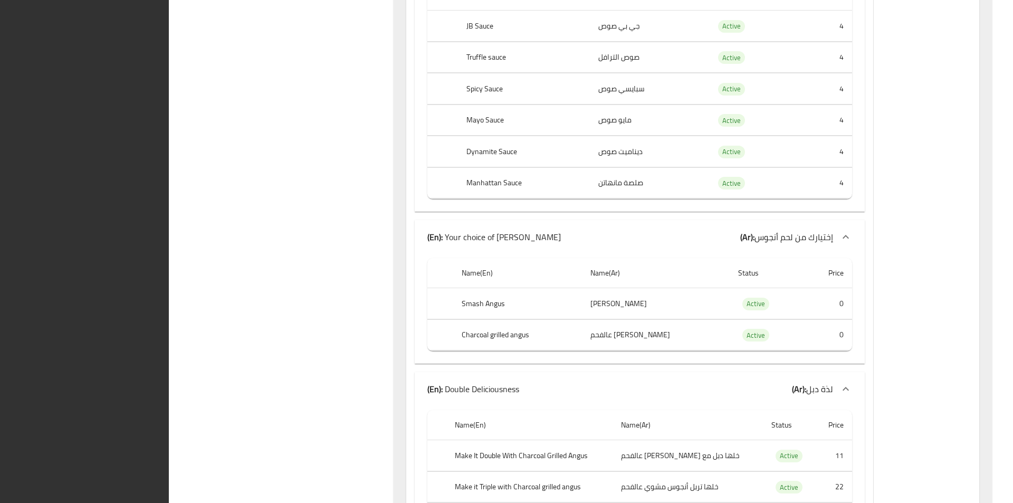
scroll to position [93221, 0]
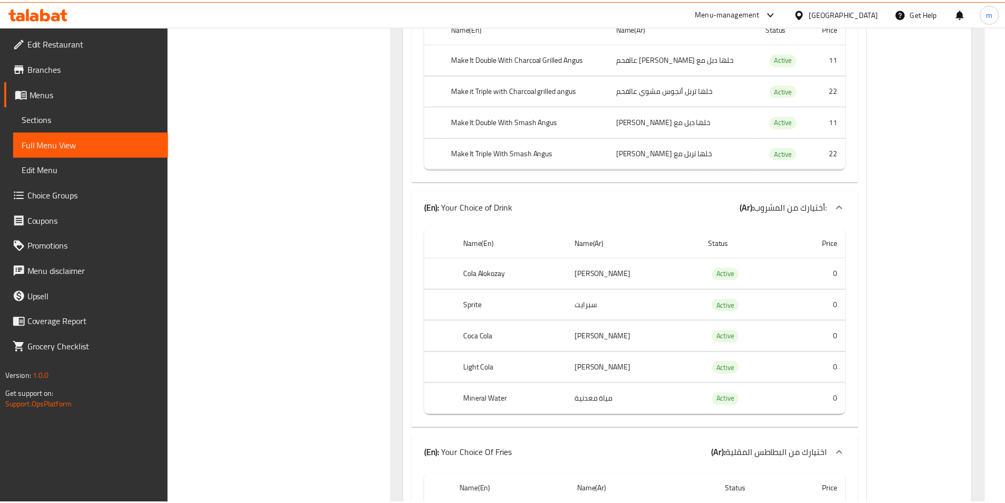
scroll to position [93535, 0]
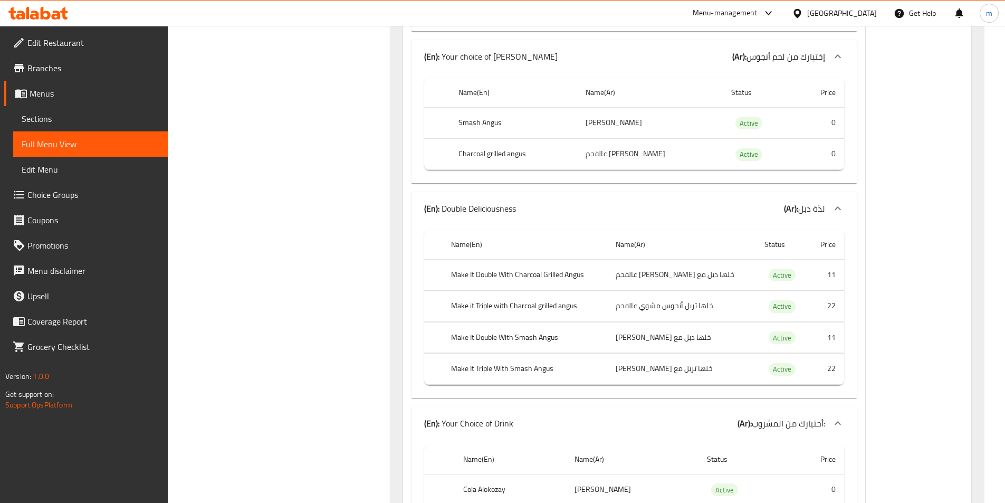
click at [50, 97] on span "Menus" at bounding box center [95, 93] width 130 height 13
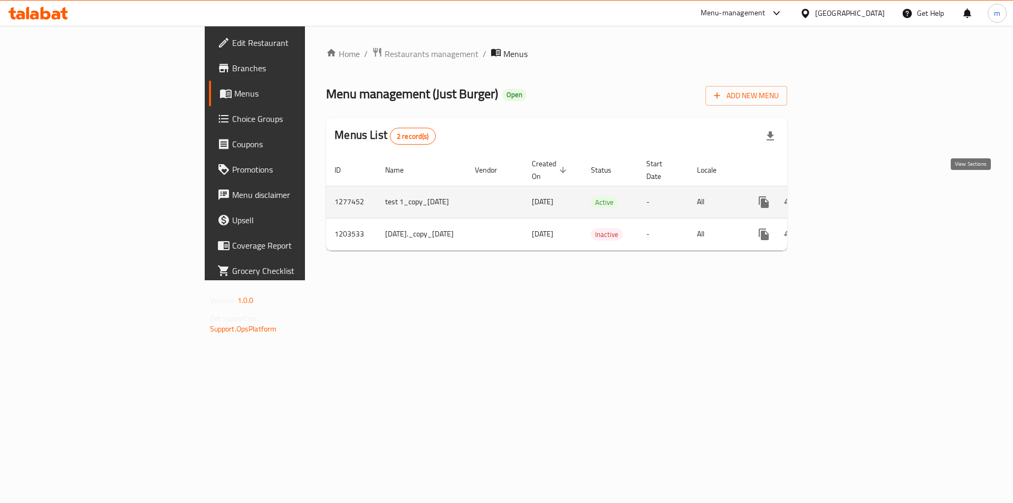
click at [847, 196] on icon "enhanced table" at bounding box center [840, 202] width 13 height 13
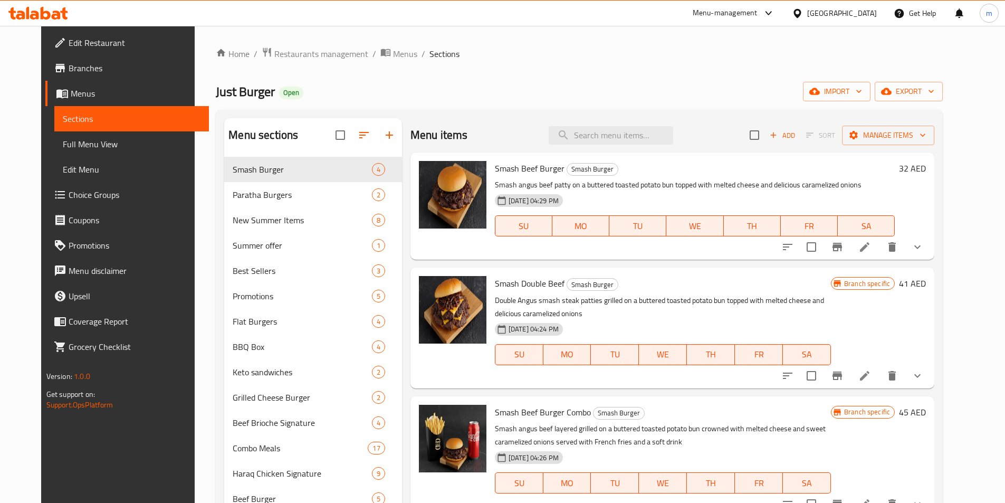
click at [70, 71] on span "Branches" at bounding box center [135, 68] width 132 height 13
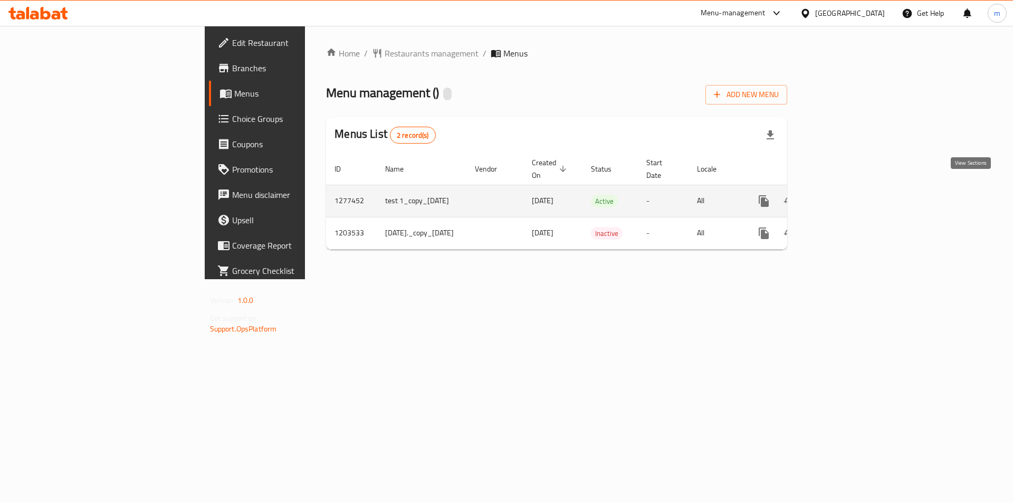
click at [847, 195] on icon "enhanced table" at bounding box center [840, 201] width 13 height 13
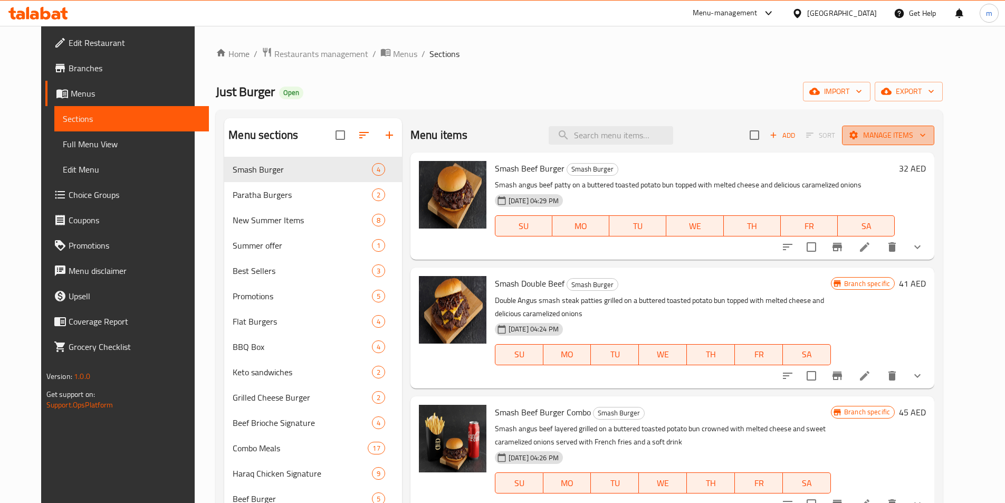
click at [935, 127] on button "Manage items" at bounding box center [888, 136] width 92 height 20
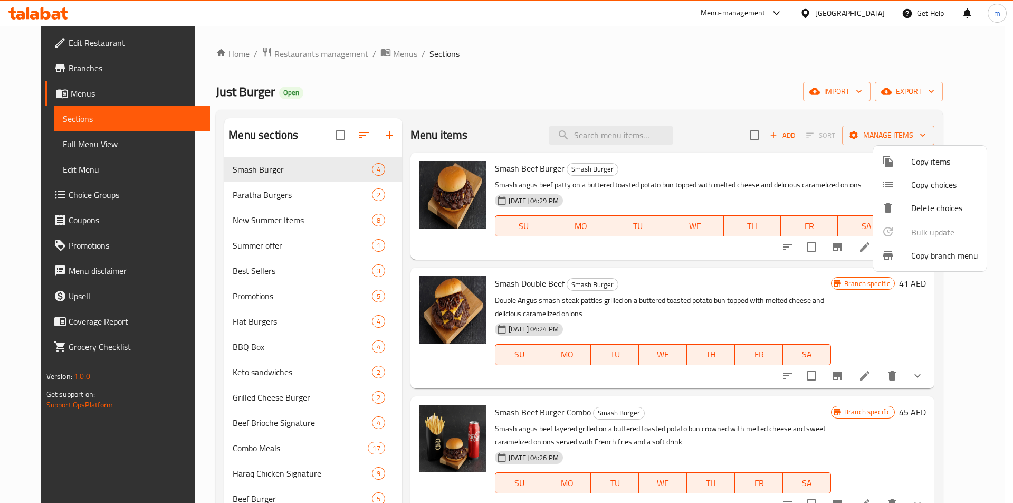
click at [944, 251] on span "Copy branch menu" at bounding box center [945, 255] width 67 height 13
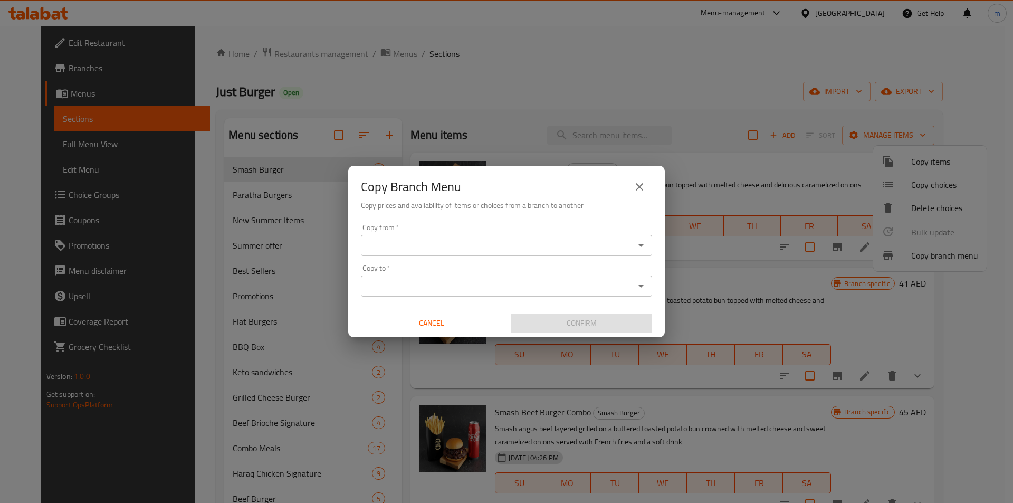
click at [521, 243] on input "Copy from   *" at bounding box center [498, 245] width 268 height 15
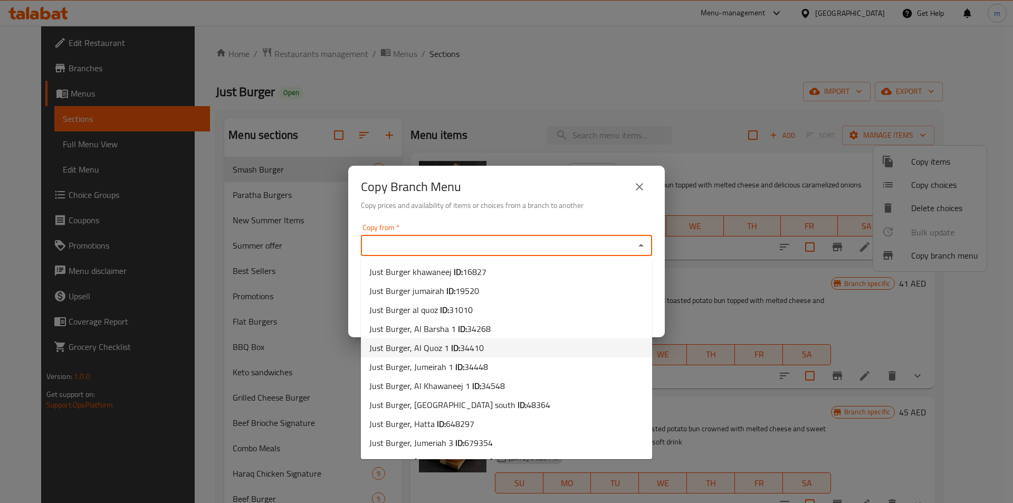
scroll to position [35, 0]
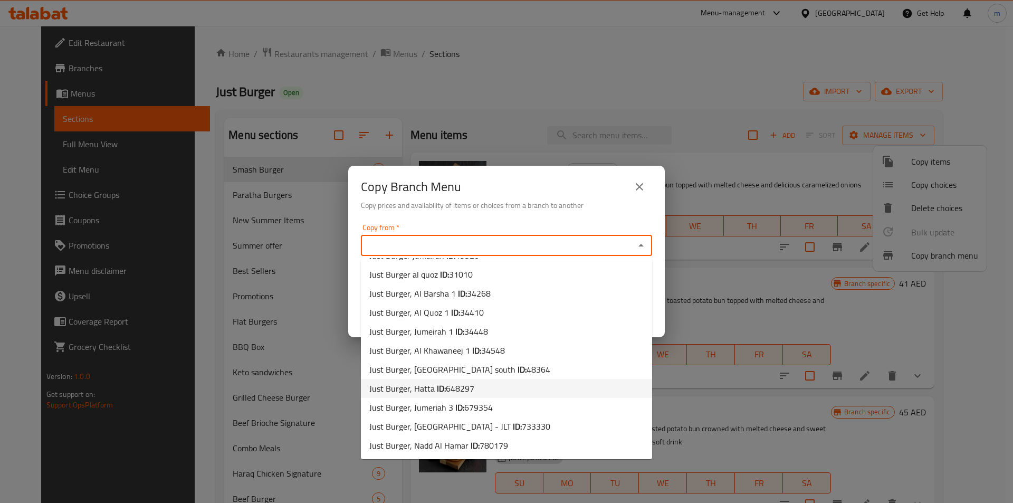
click at [482, 385] on li "Just Burger, Hatta ID: 648297" at bounding box center [506, 388] width 291 height 19
type input "Just Burger, Hatta"
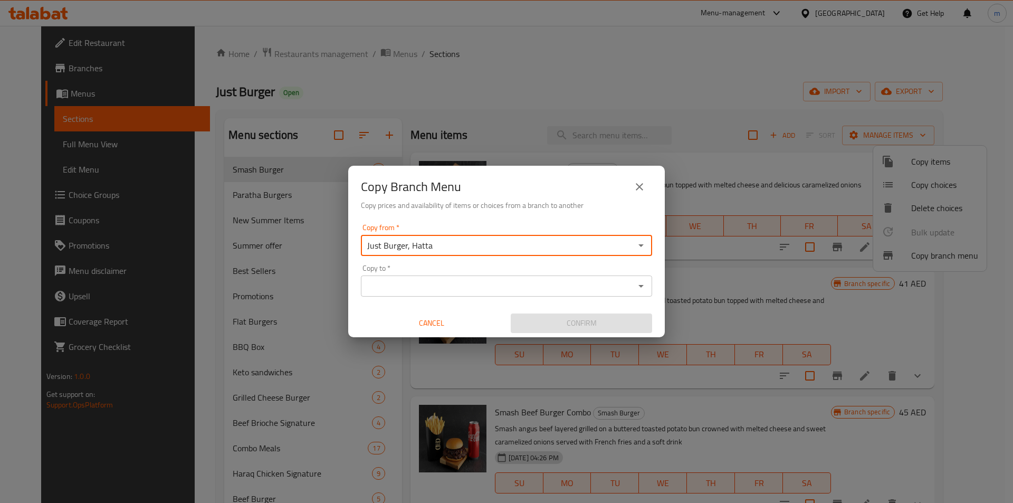
click at [475, 276] on div "Copy to *" at bounding box center [506, 286] width 291 height 21
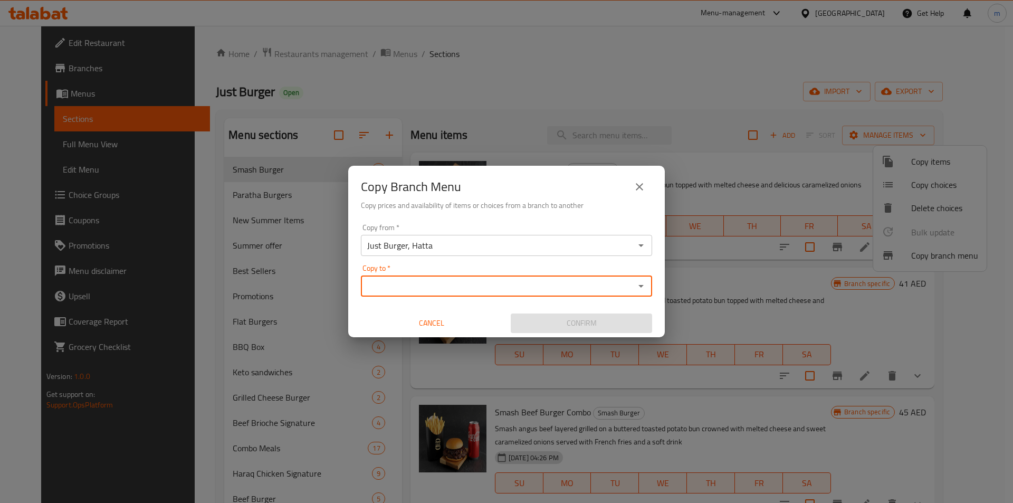
click at [477, 292] on input "Copy to   *" at bounding box center [498, 286] width 268 height 15
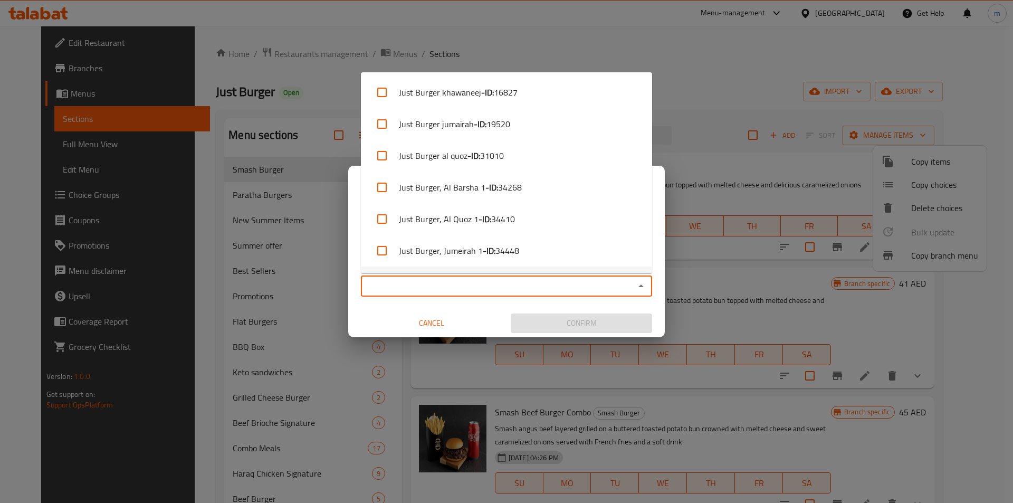
scroll to position [187, 0]
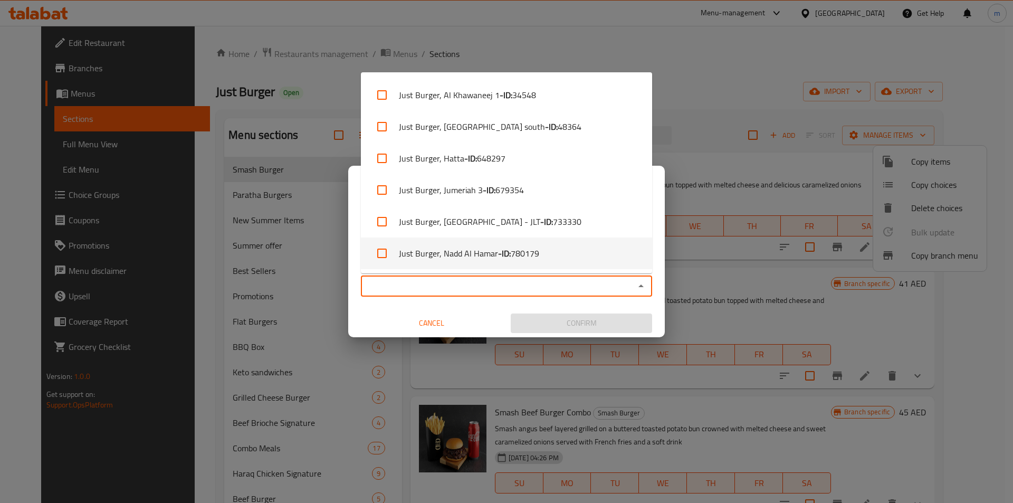
click at [540, 252] on li "Just Burger, Nadd Al Hamar - ID: 780179" at bounding box center [506, 254] width 291 height 32
checkbox input "true"
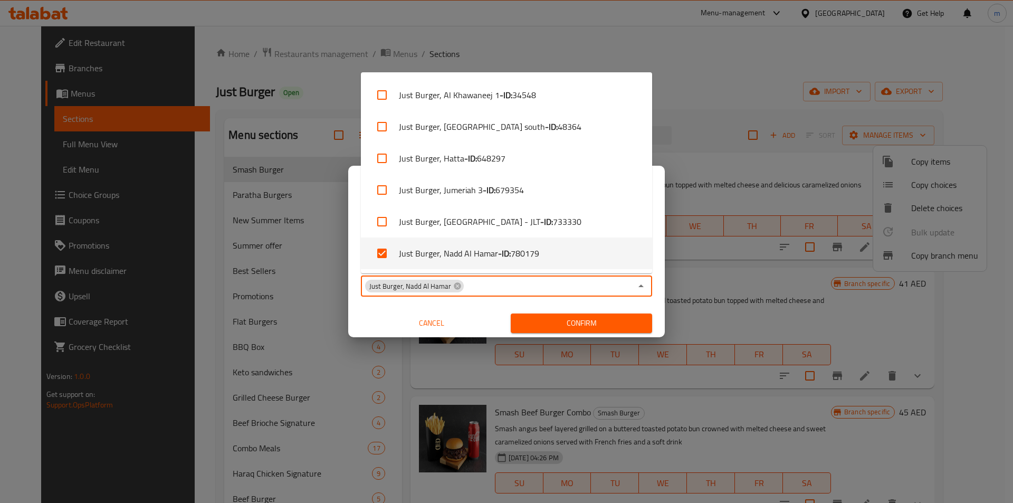
click at [482, 312] on div "Cancel" at bounding box center [432, 323] width 150 height 28
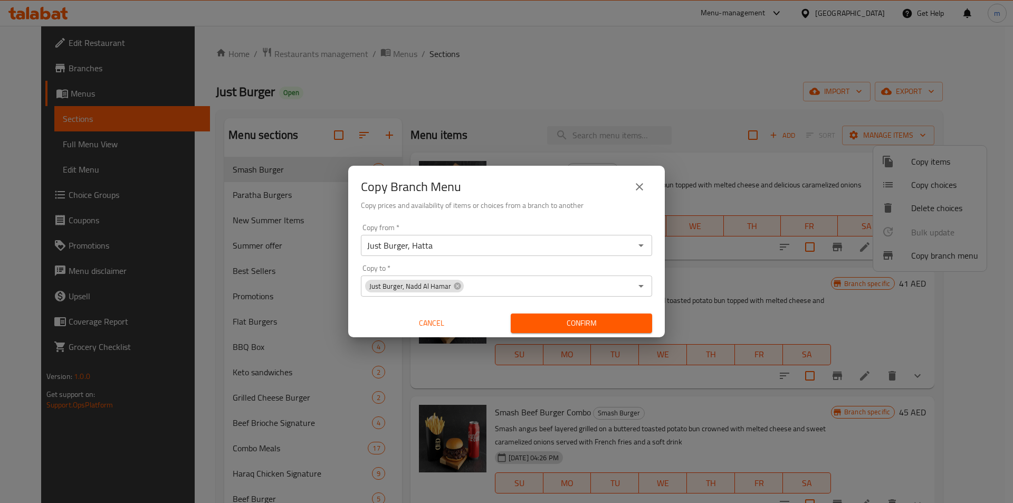
click at [480, 294] on div "Just Burger, Nadd [PERSON_NAME] Copy to *" at bounding box center [506, 286] width 291 height 21
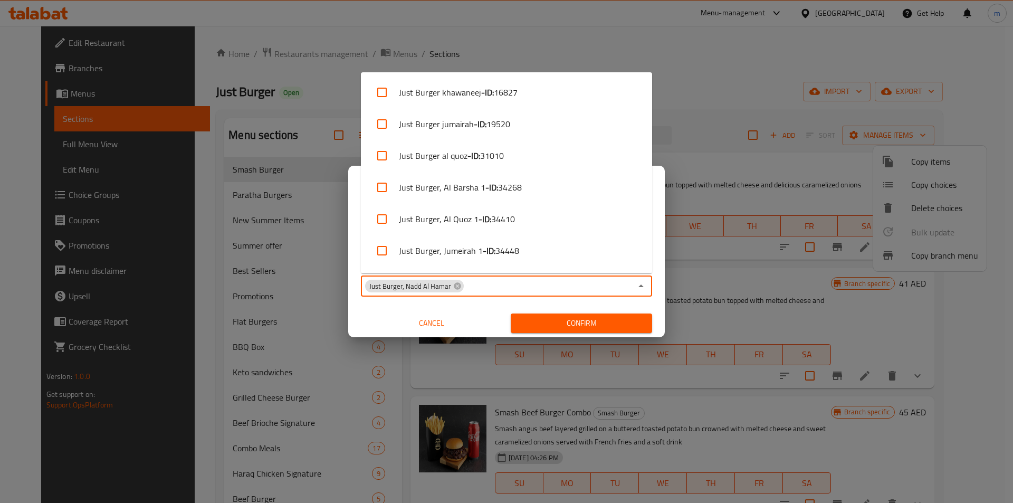
click at [469, 285] on input "Copy to   *" at bounding box center [548, 286] width 167 height 15
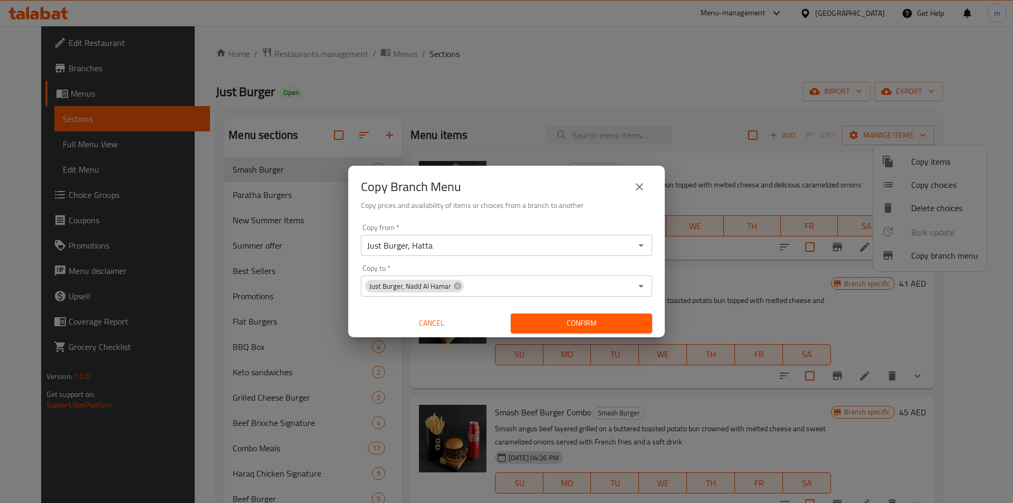
click at [483, 306] on div "Copy from   * Just Burger, Hatta Copy from * Copy to   * Just Burger, Nadd [PER…" at bounding box center [506, 279] width 317 height 118
click at [454, 243] on input "Just Burger, Hatta" at bounding box center [498, 245] width 268 height 15
click at [465, 246] on input "Just Burger, Hatta" at bounding box center [498, 245] width 268 height 15
click at [644, 244] on icon "Open" at bounding box center [641, 245] width 13 height 13
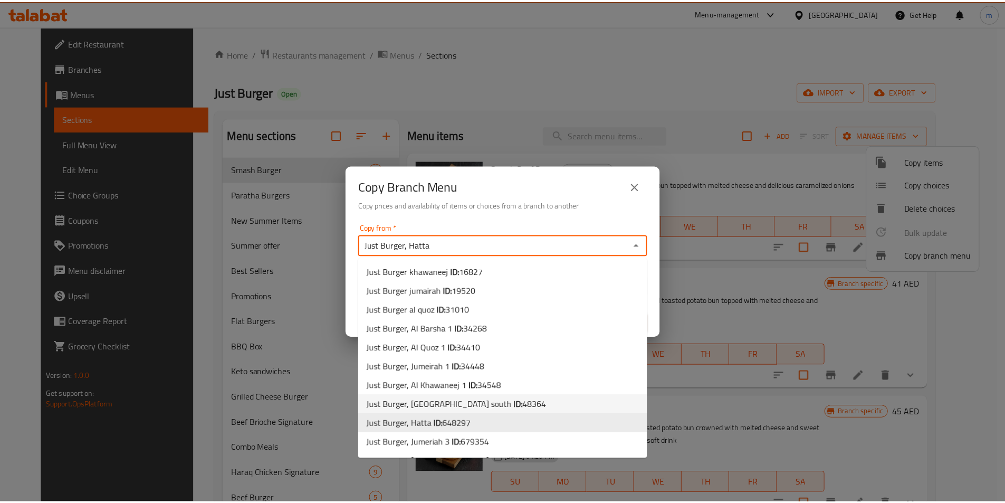
scroll to position [35, 0]
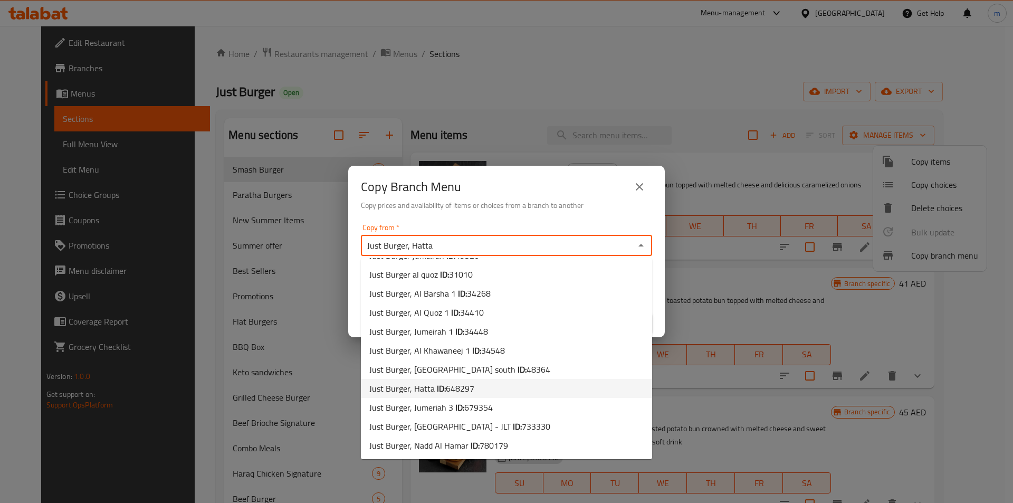
click at [467, 387] on span "648297" at bounding box center [460, 389] width 29 height 16
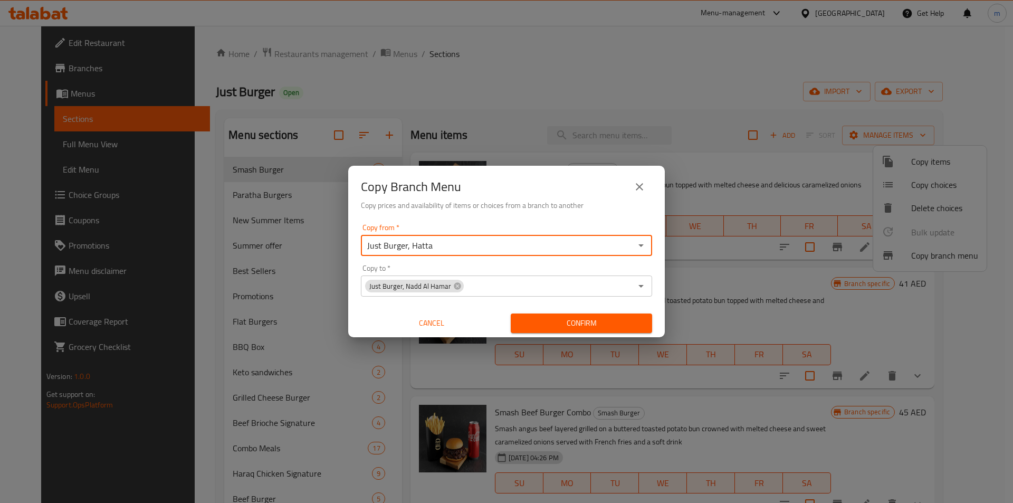
click at [514, 215] on div "Copy Branch Menu Copy prices and availability of items or choices from a branch…" at bounding box center [506, 193] width 317 height 54
click at [564, 325] on span "Confirm" at bounding box center [581, 323] width 125 height 13
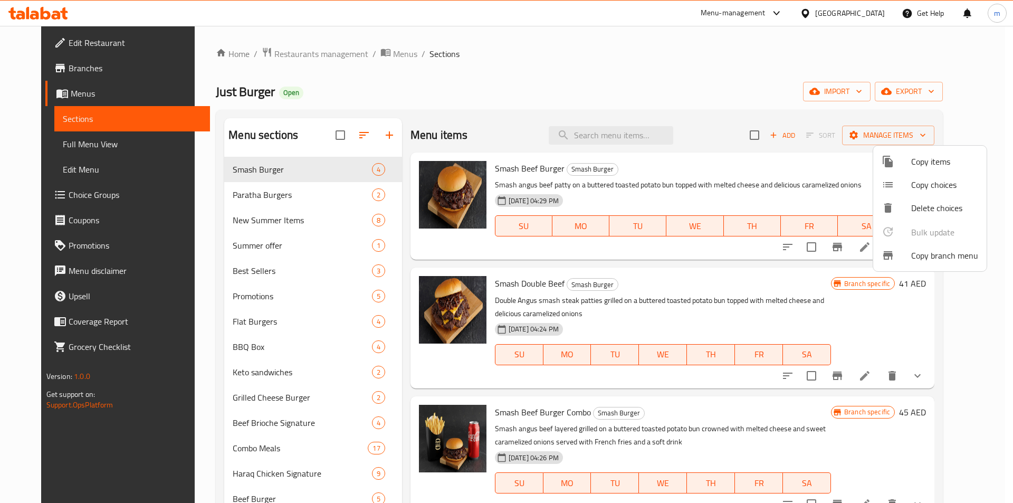
click at [51, 93] on div at bounding box center [506, 251] width 1013 height 503
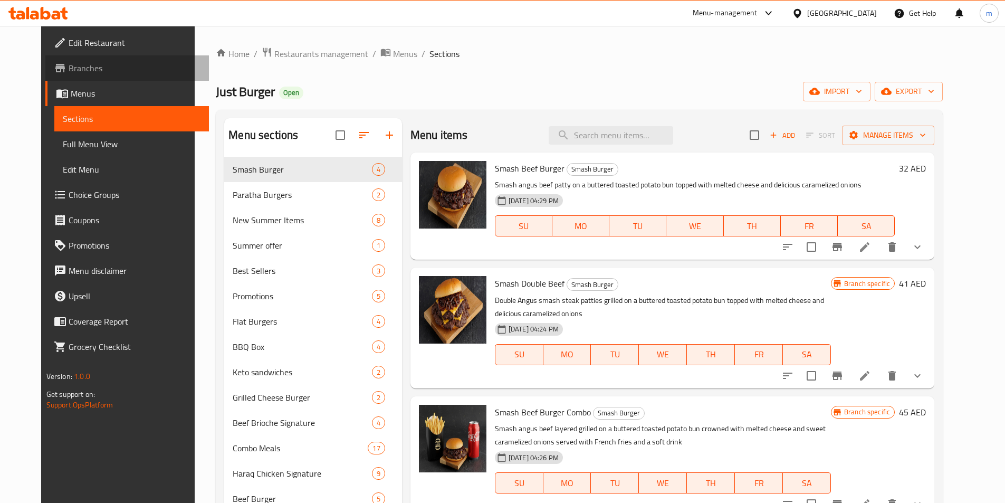
click at [69, 67] on span "Branches" at bounding box center [135, 68] width 132 height 13
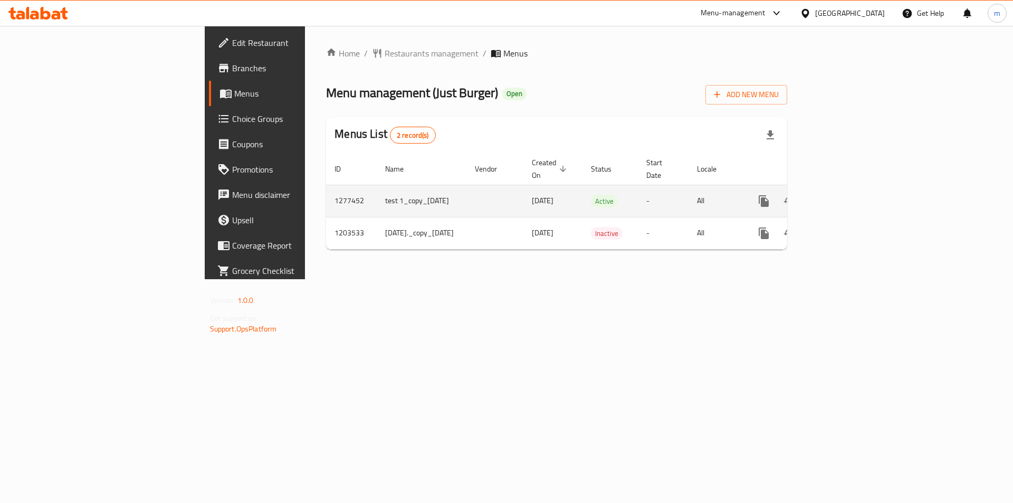
click at [845, 196] on icon "enhanced table" at bounding box center [841, 201] width 10 height 10
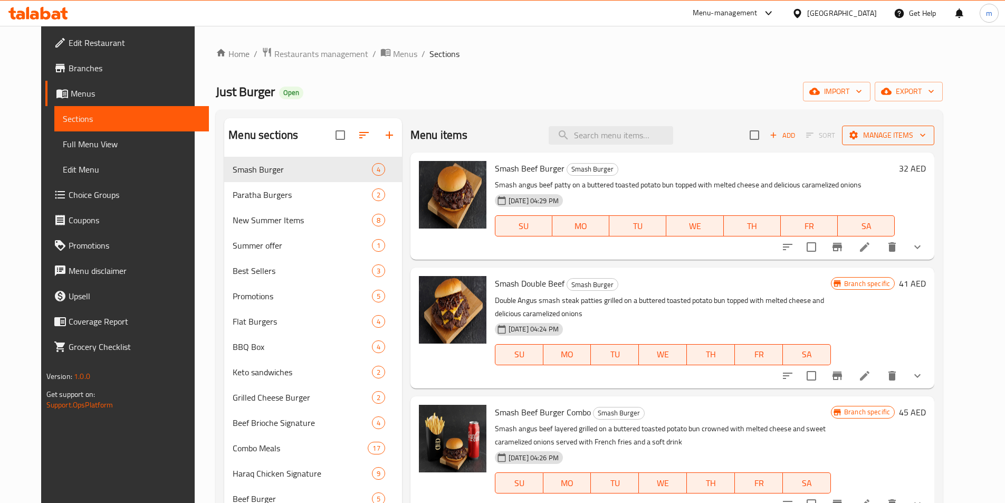
click at [935, 142] on button "Manage items" at bounding box center [888, 136] width 92 height 20
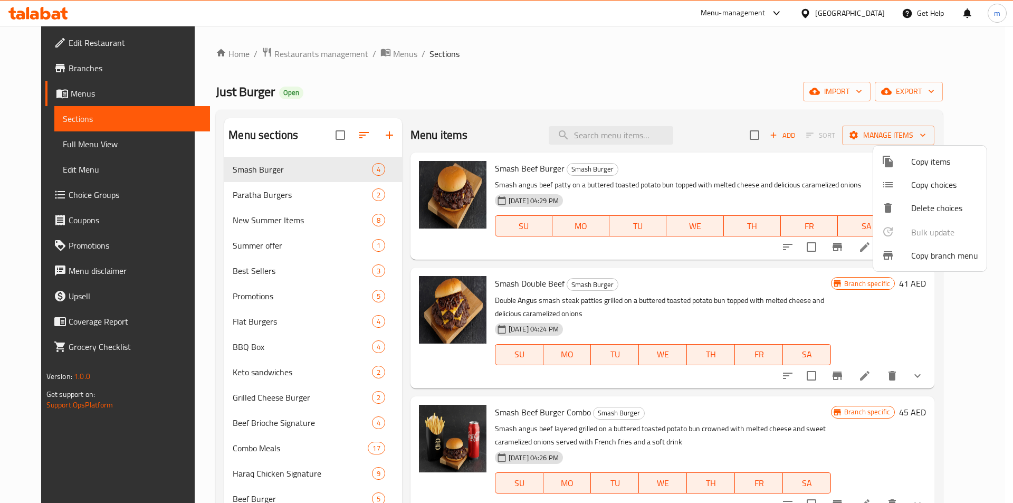
click at [927, 156] on span "Copy items" at bounding box center [945, 161] width 67 height 13
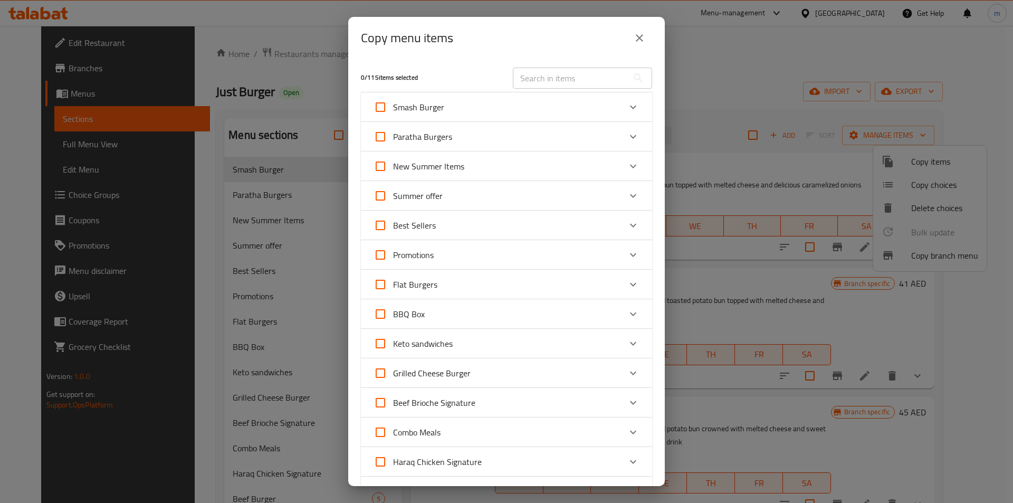
click at [748, 137] on div "Copy menu items 0 / 115 items selected ​ Smash Burger Smash Beef Burger 32 AED …" at bounding box center [506, 251] width 1013 height 503
click at [641, 45] on button "close" at bounding box center [639, 37] width 25 height 25
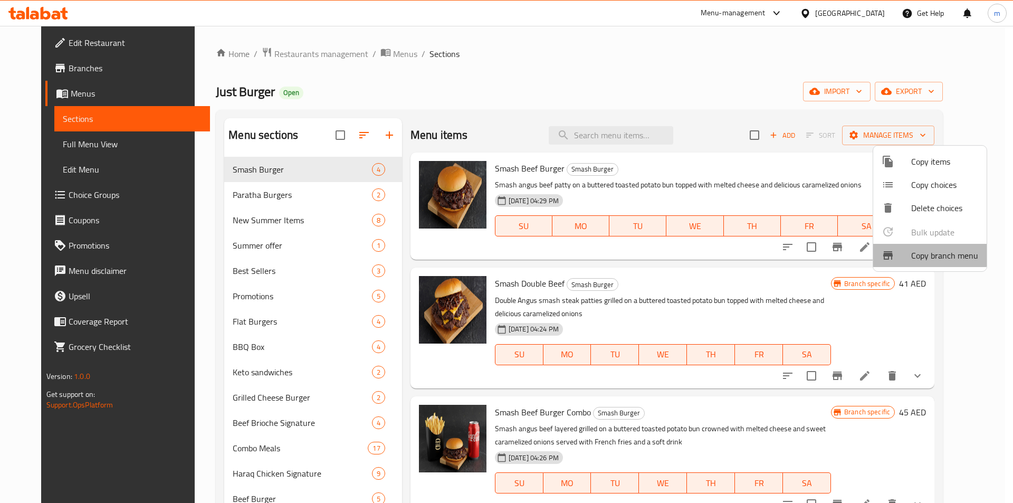
click at [927, 252] on span "Copy branch menu" at bounding box center [945, 255] width 67 height 13
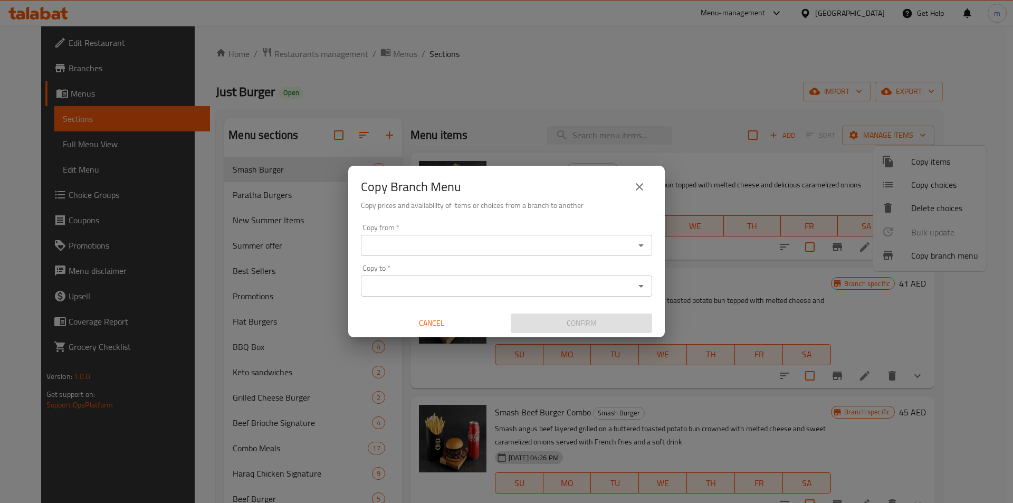
click at [578, 255] on div "Copy from *" at bounding box center [506, 245] width 291 height 21
click at [507, 260] on div "Copy from   * Copy from * Copy to   * Copy to * Cancel Confirm" at bounding box center [506, 279] width 317 height 118
click at [508, 248] on input "Copy from   *" at bounding box center [498, 245] width 268 height 15
click at [404, 244] on input "Copy from   *" at bounding box center [498, 245] width 268 height 15
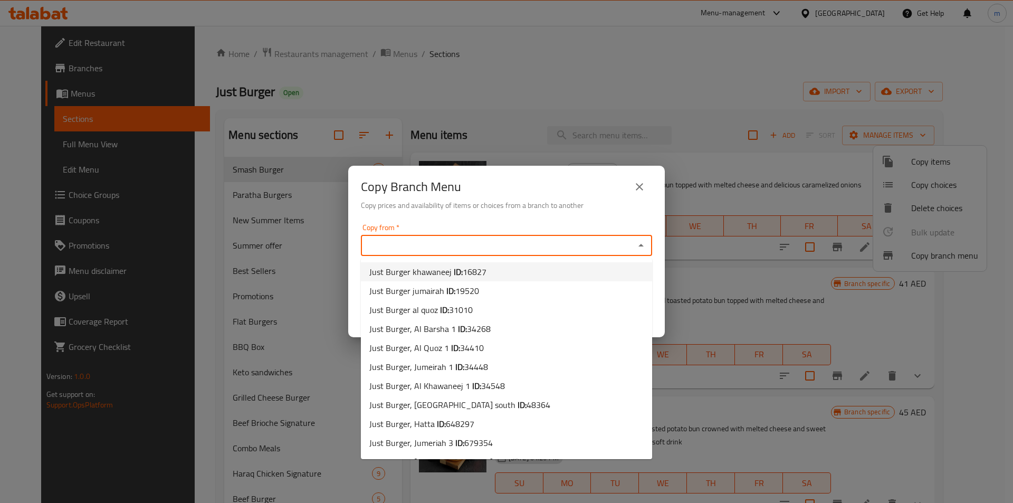
click at [463, 273] on span "16827" at bounding box center [475, 272] width 24 height 16
type input "Just Burger khawaneej"
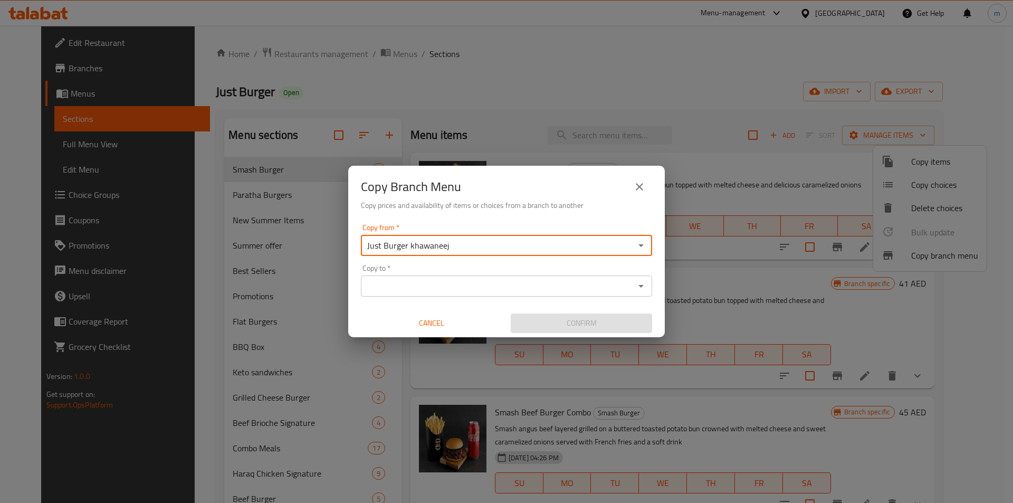
click at [454, 284] on input "Copy to   *" at bounding box center [498, 286] width 268 height 15
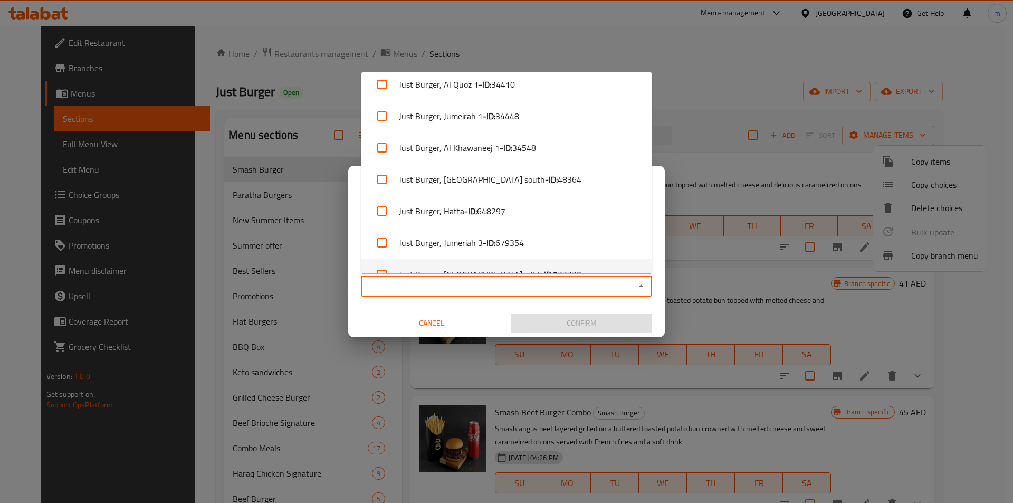
scroll to position [187, 0]
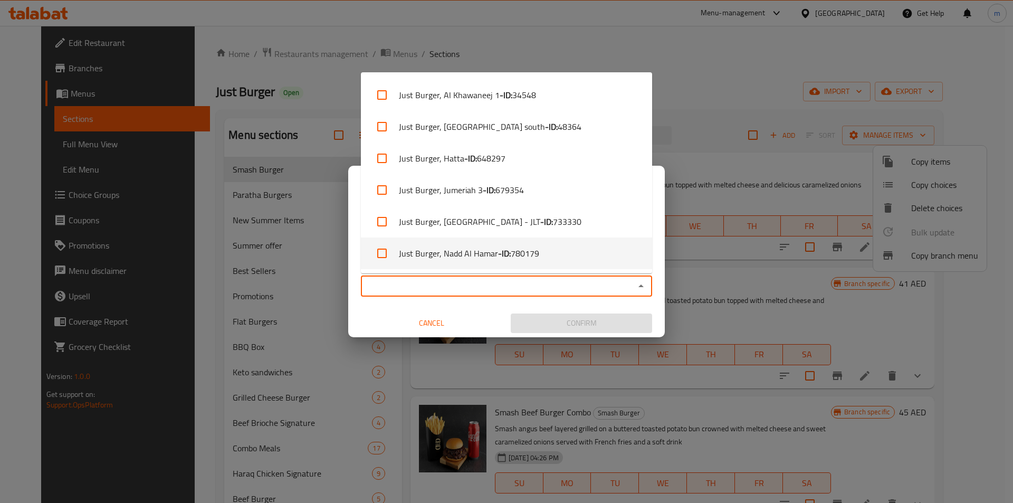
click at [516, 251] on span "780179" at bounding box center [525, 253] width 29 height 13
checkbox input "true"
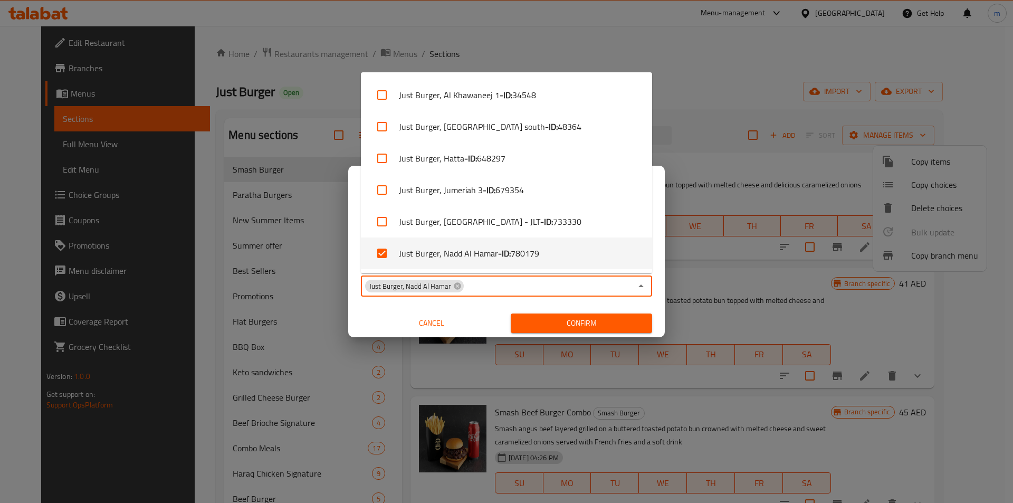
click at [598, 307] on div "Copy from   * Just Burger khawaneej Copy from * Copy to   * Just Burger, Nadd […" at bounding box center [506, 279] width 317 height 118
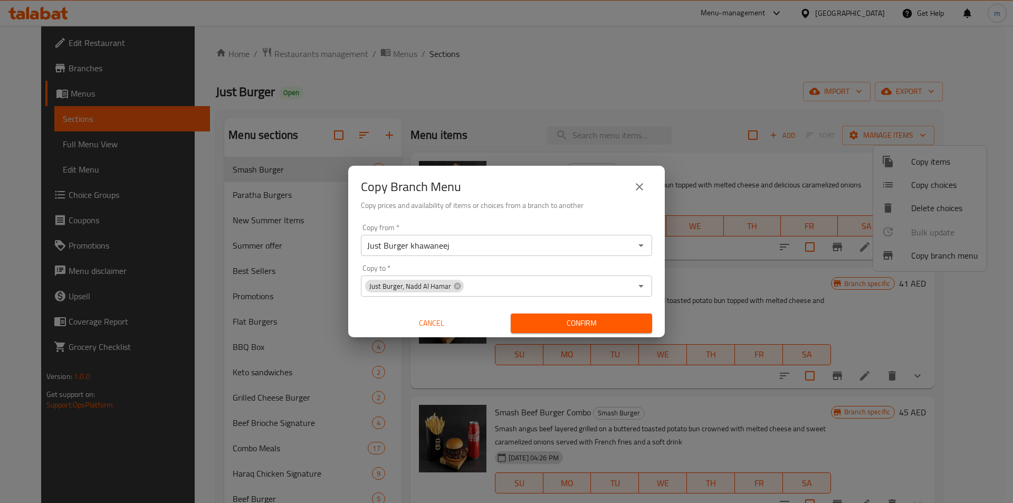
click at [600, 319] on span "Confirm" at bounding box center [581, 323] width 125 height 13
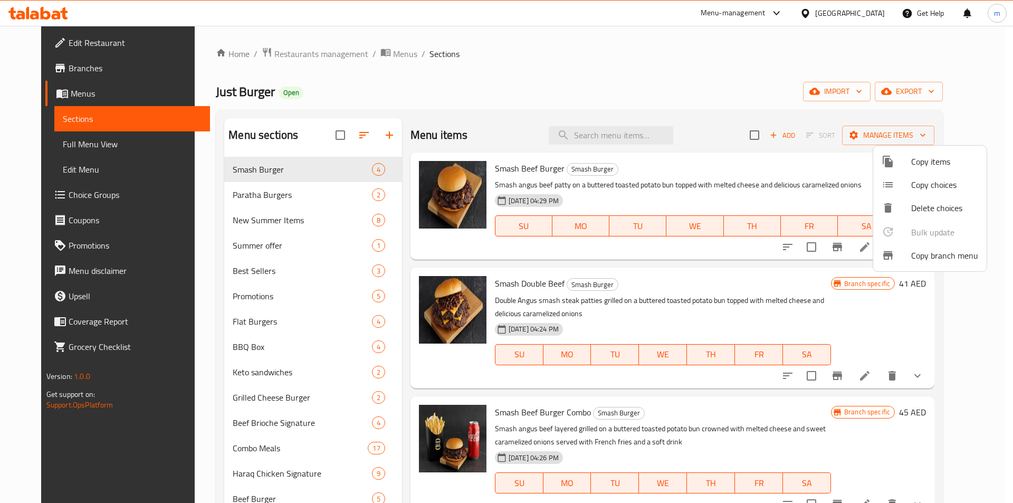
click at [839, 110] on div at bounding box center [506, 251] width 1013 height 503
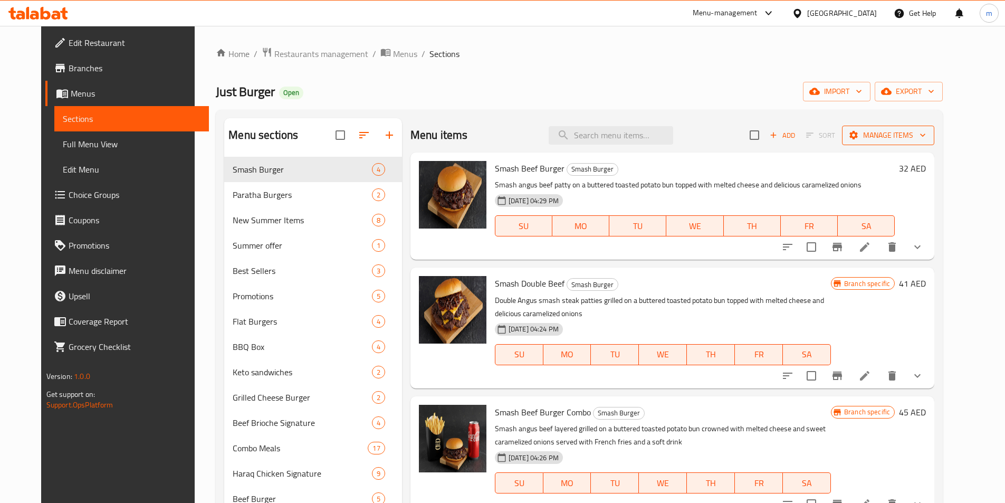
click at [926, 129] on span "Manage items" at bounding box center [888, 135] width 75 height 13
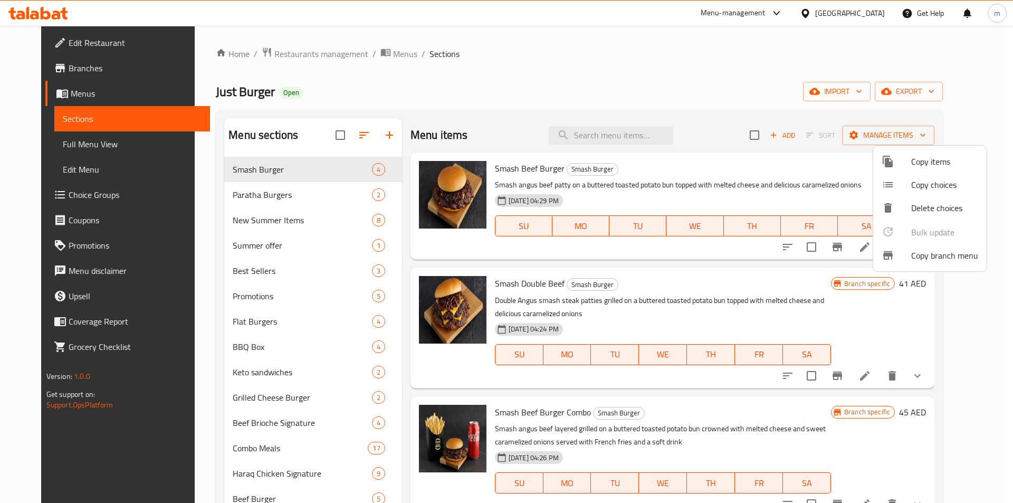
click at [927, 262] on span "Copy branch menu" at bounding box center [945, 255] width 67 height 13
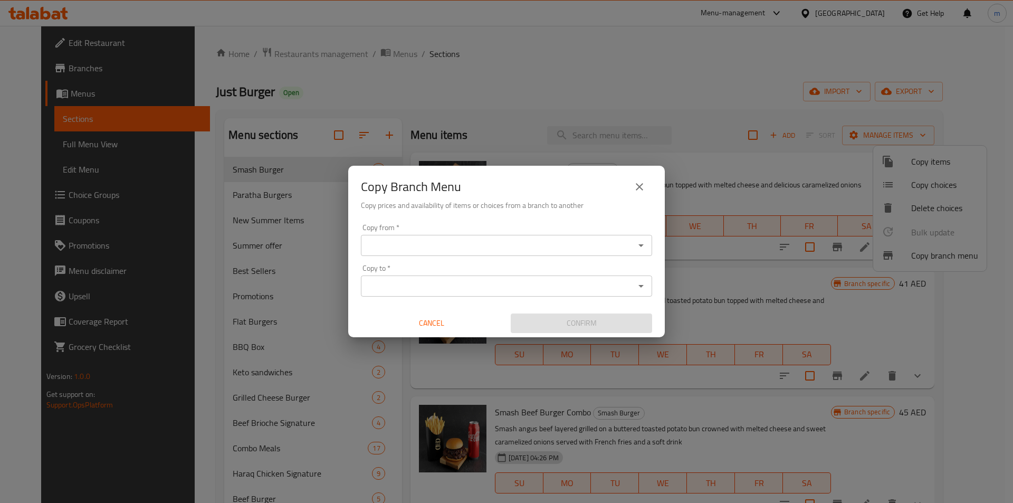
click at [431, 246] on input "Copy from   *" at bounding box center [498, 245] width 268 height 15
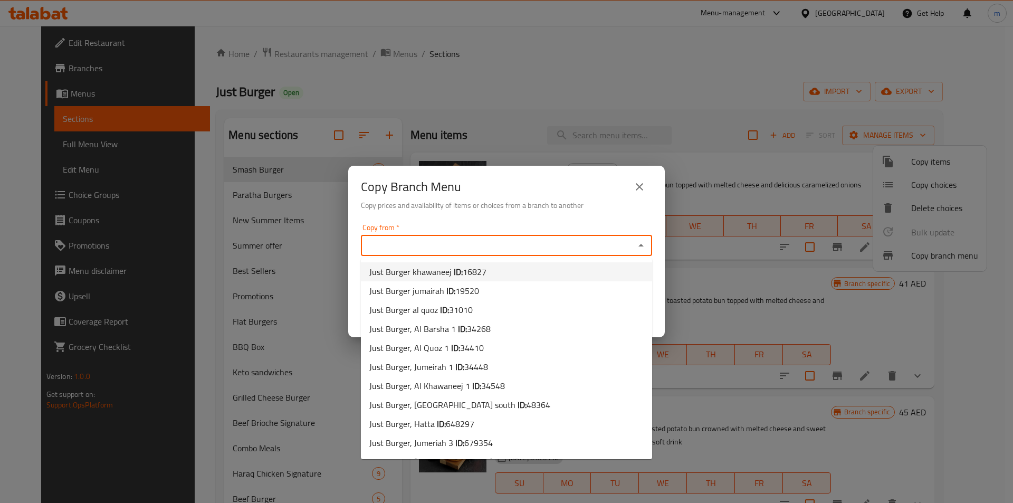
click at [442, 270] on span "Just Burger khawaneej ID: 16827" at bounding box center [427, 271] width 117 height 13
type input "Just Burger khawaneej"
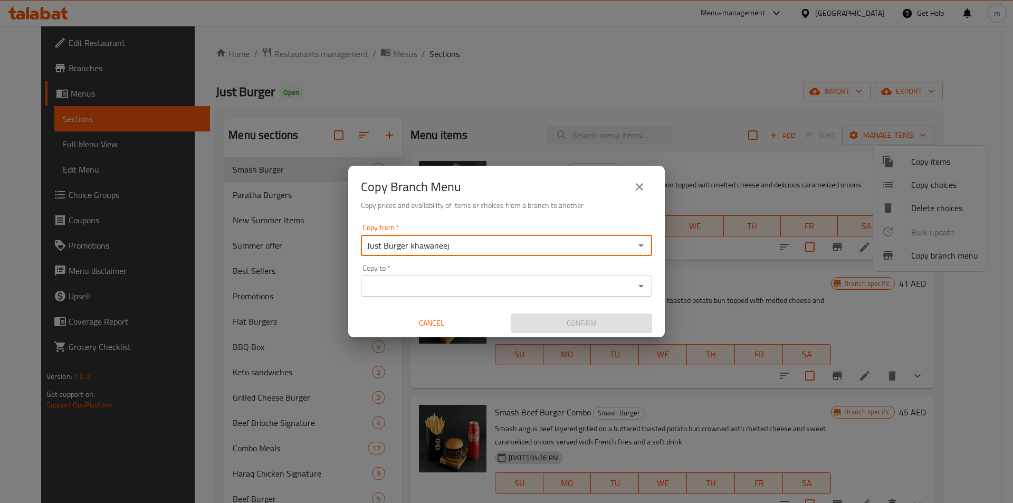
click at [459, 283] on input "Copy to   *" at bounding box center [498, 286] width 268 height 15
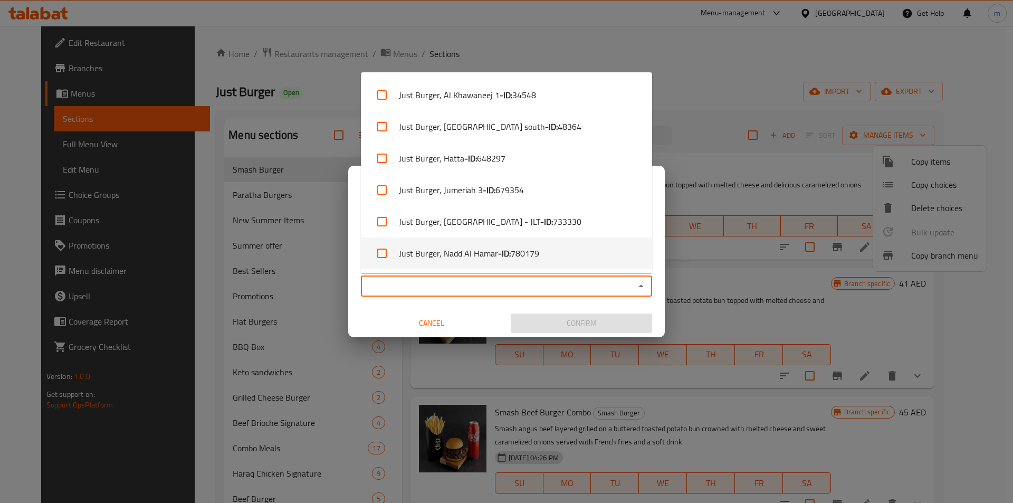
click at [537, 250] on span "780179" at bounding box center [525, 253] width 29 height 13
checkbox input "true"
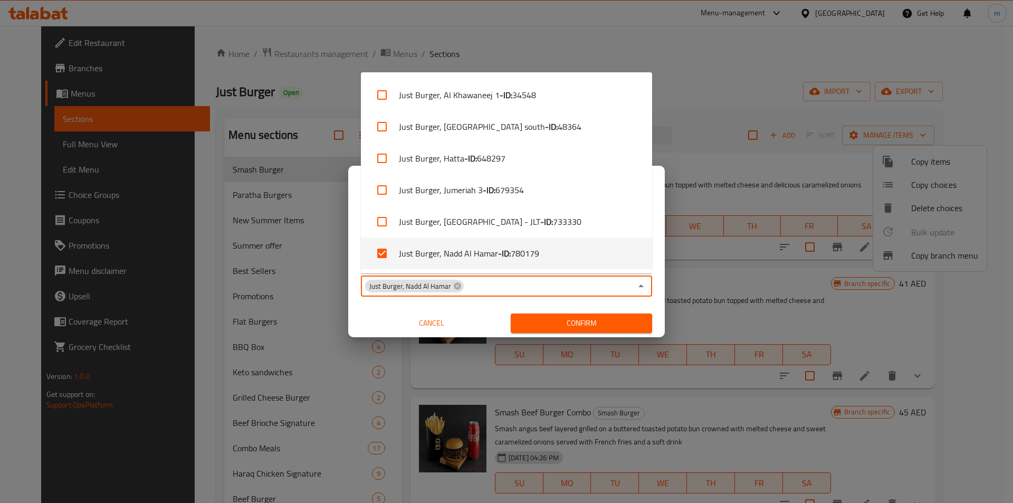
click at [578, 315] on button "Confirm" at bounding box center [581, 324] width 141 height 20
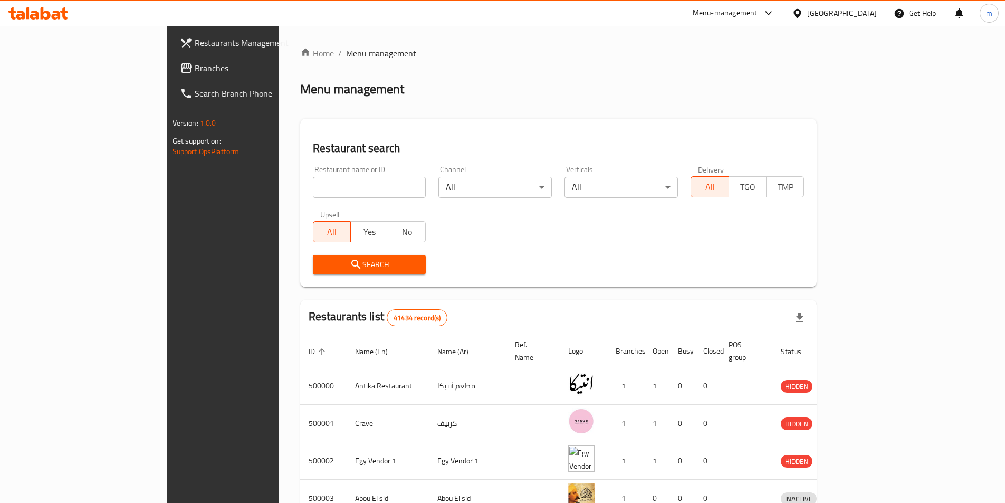
click at [872, 14] on div "[GEOGRAPHIC_DATA]" at bounding box center [843, 13] width 70 height 12
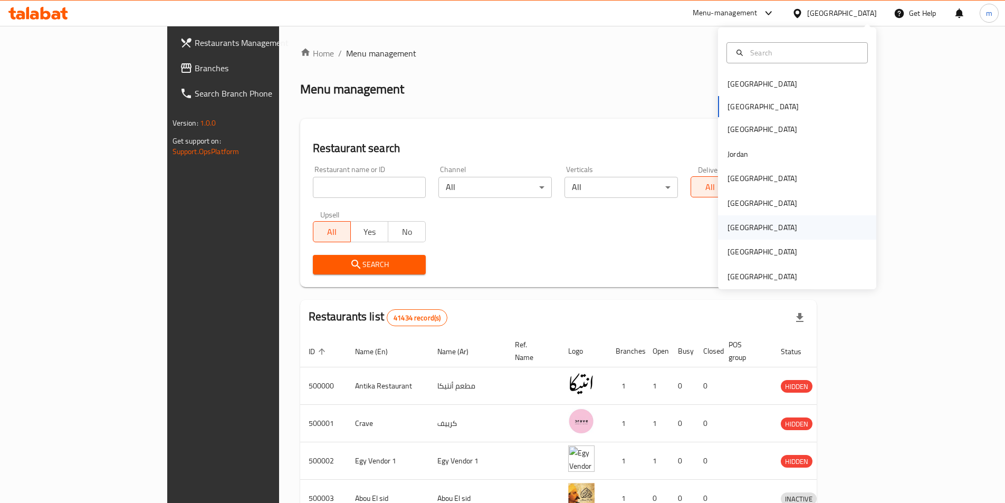
click at [745, 225] on div "[GEOGRAPHIC_DATA]" at bounding box center [762, 227] width 87 height 24
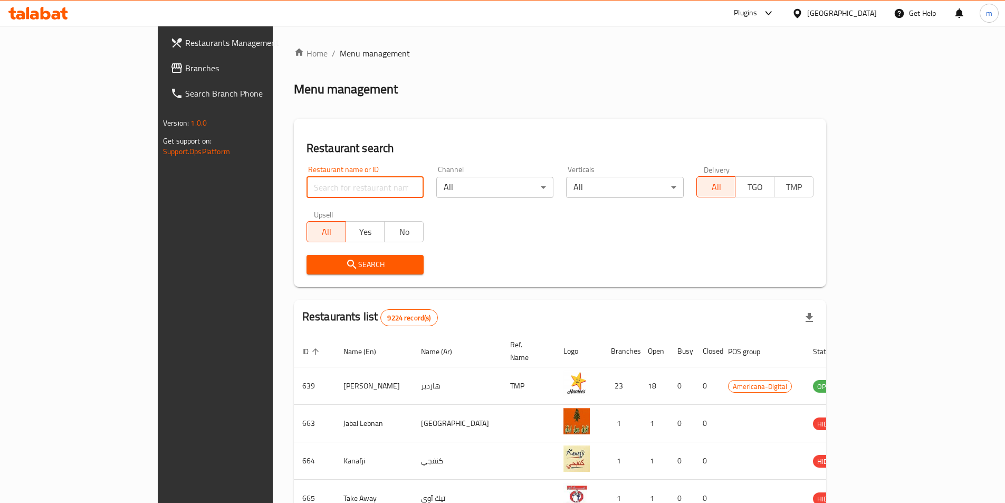
paste input "780204"
type input "780204"
click at [307, 191] on input "780204" at bounding box center [365, 187] width 117 height 21
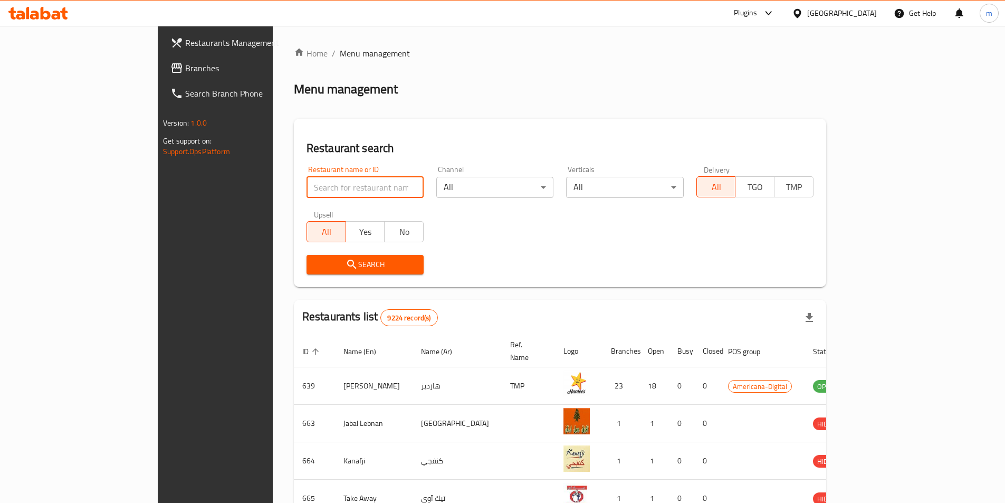
click at [185, 69] on span "Branches" at bounding box center [251, 68] width 132 height 13
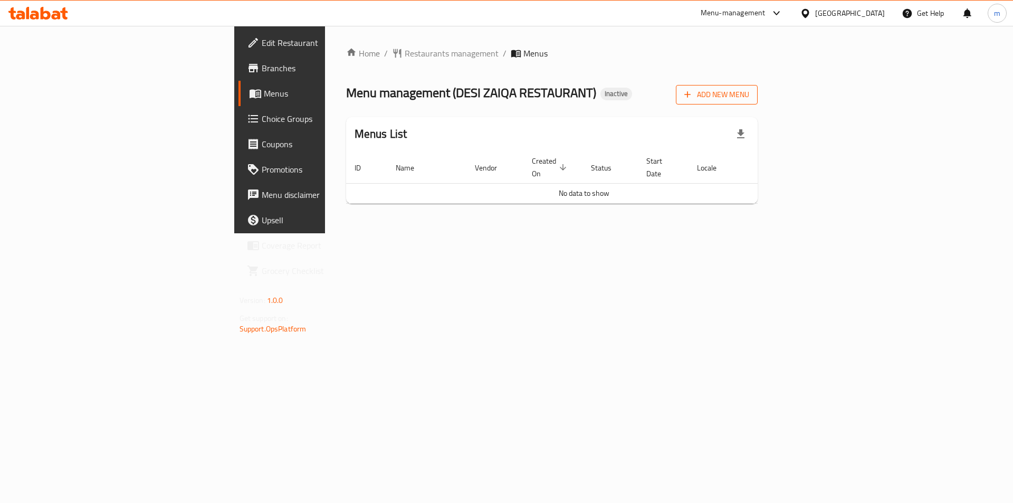
click at [749, 96] on span "Add New Menu" at bounding box center [717, 94] width 65 height 13
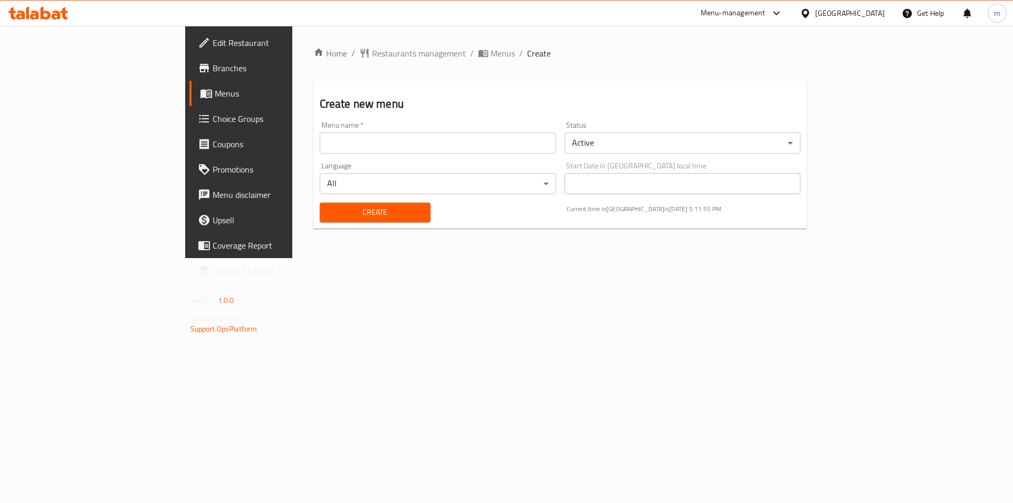
click at [320, 145] on input "text" at bounding box center [438, 142] width 236 height 21
type input "10/9"
click at [328, 211] on span "Create" at bounding box center [375, 212] width 94 height 13
click at [213, 45] on span "Edit Restaurant" at bounding box center [280, 42] width 134 height 13
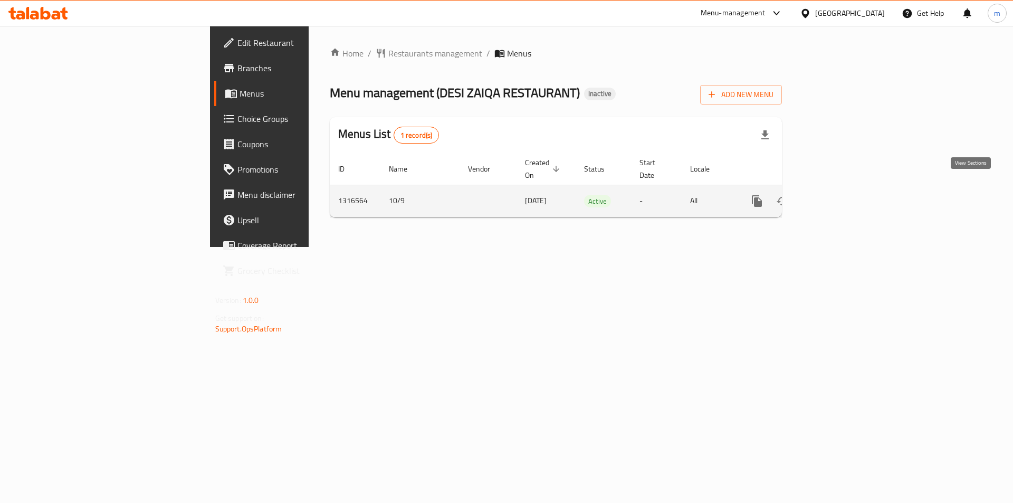
click at [846, 197] on link "enhanced table" at bounding box center [833, 200] width 25 height 25
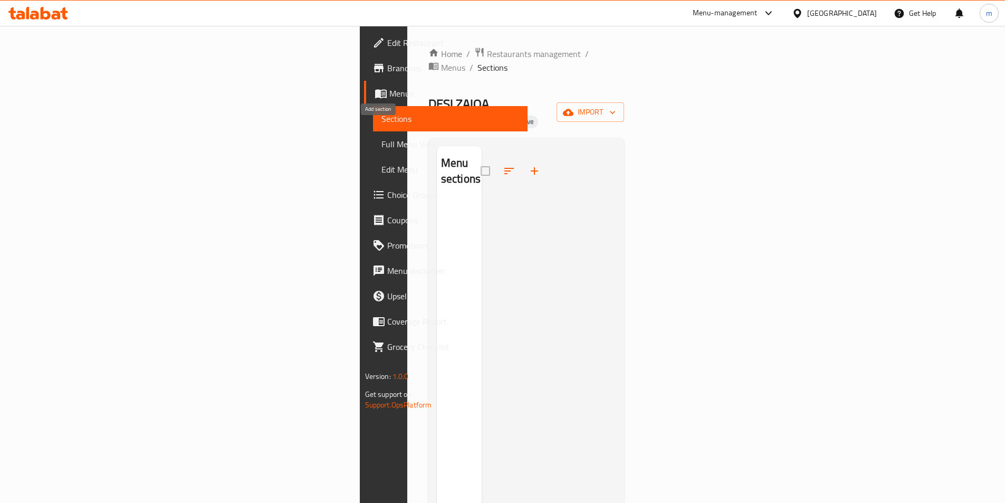
click at [528, 165] on icon "button" at bounding box center [534, 171] width 13 height 13
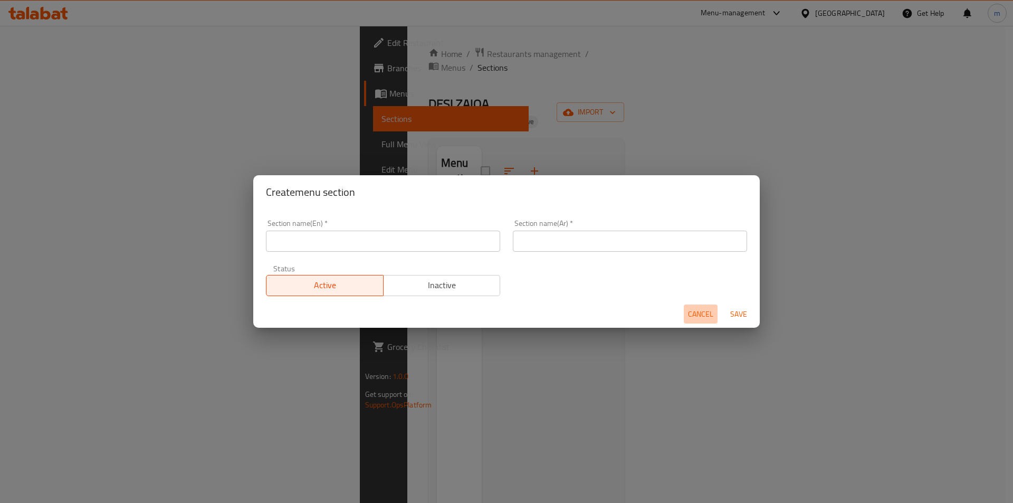
click at [695, 316] on span "Cancel" at bounding box center [700, 314] width 25 height 13
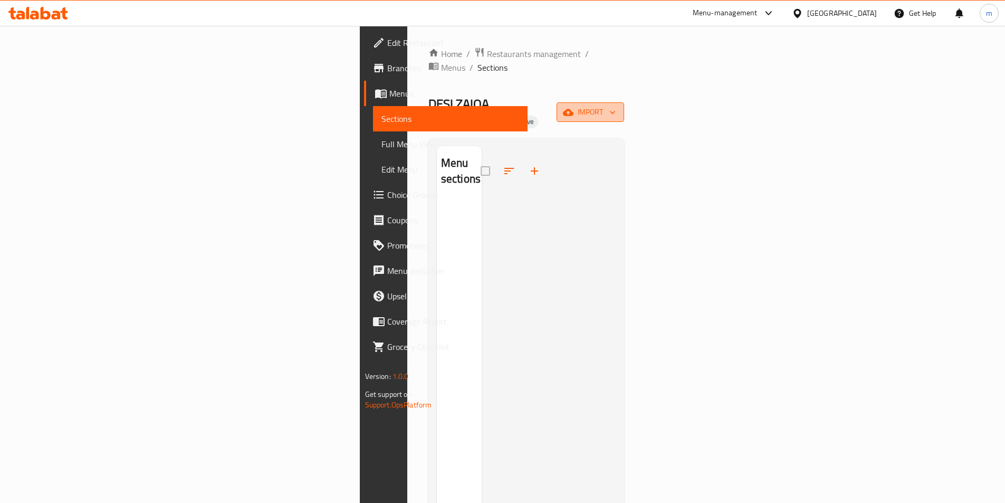
click at [618, 107] on icon "button" at bounding box center [613, 112] width 11 height 11
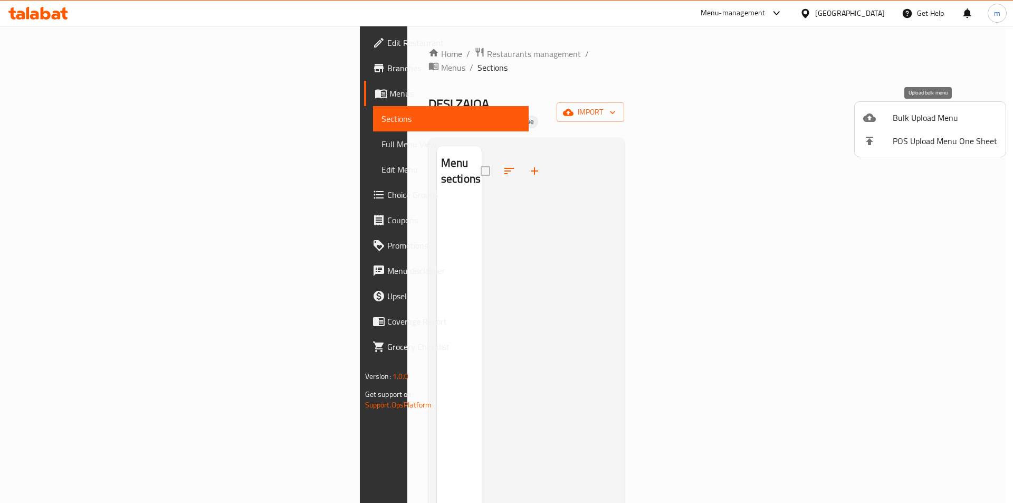
click at [953, 118] on span "Bulk Upload Menu" at bounding box center [945, 117] width 105 height 13
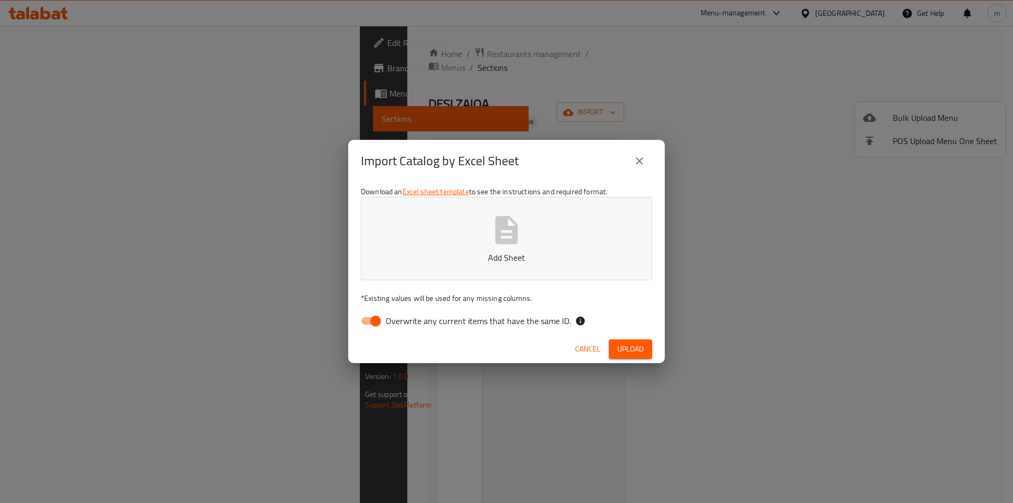
click at [373, 323] on input "Overwrite any current items that have the same ID." at bounding box center [376, 321] width 60 height 20
checkbox input "false"
click at [629, 346] on span "Upload" at bounding box center [631, 349] width 26 height 13
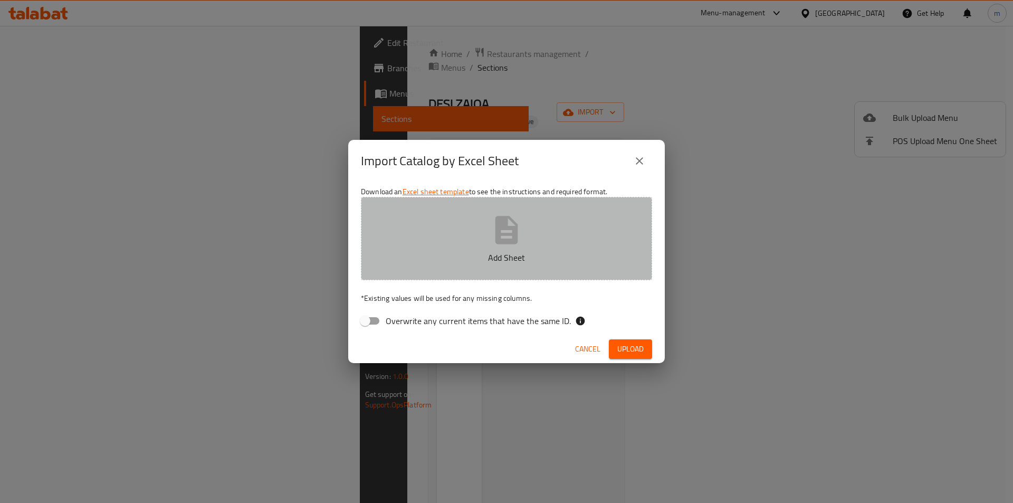
click at [503, 247] on button "Add Sheet" at bounding box center [506, 238] width 291 height 83
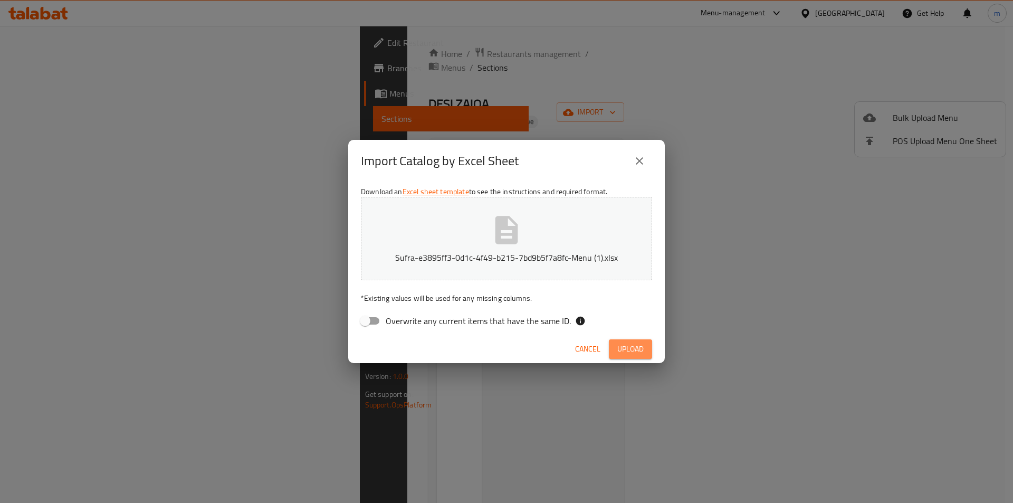
click at [643, 341] on button "Upload" at bounding box center [630, 349] width 43 height 20
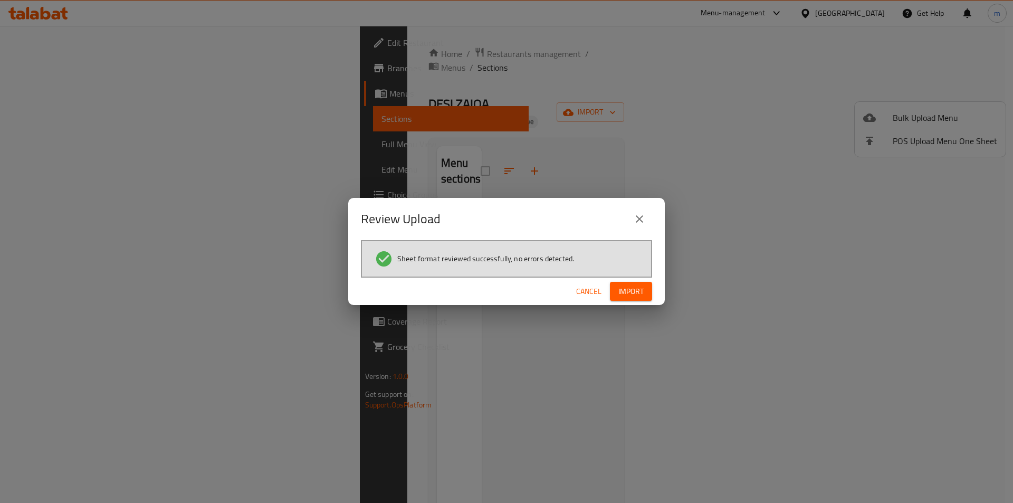
click at [630, 286] on span "Import" at bounding box center [631, 291] width 25 height 13
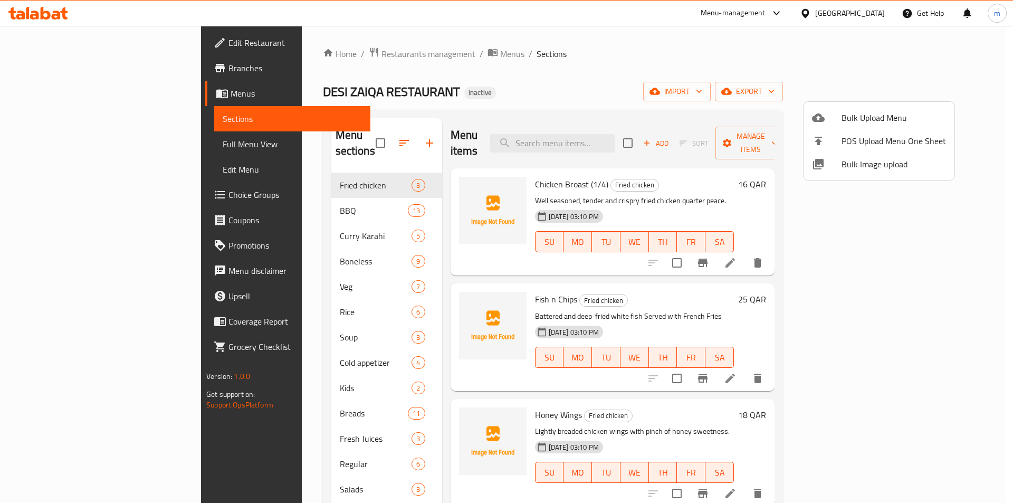
click at [43, 142] on div at bounding box center [506, 251] width 1013 height 503
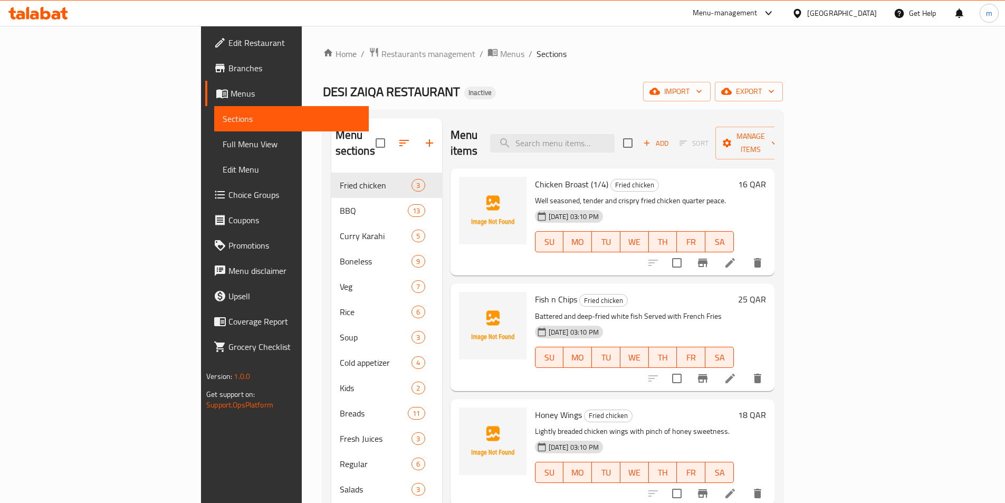
click at [223, 142] on span "Full Menu View" at bounding box center [292, 144] width 138 height 13
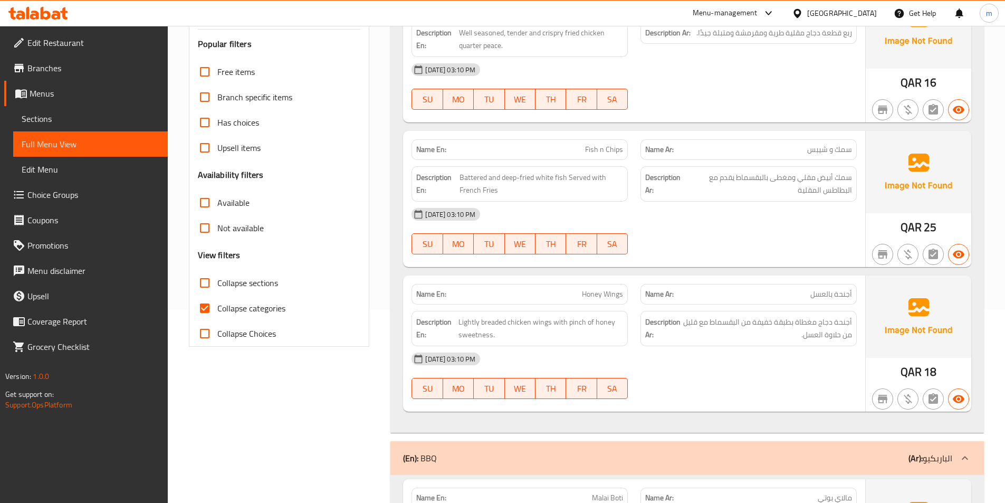
scroll to position [264, 0]
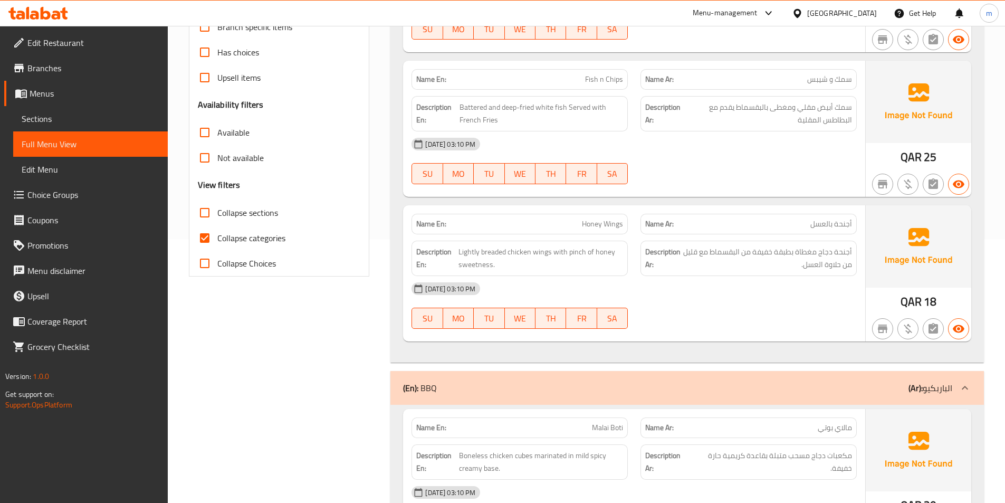
click at [243, 242] on span "Collapse categories" at bounding box center [251, 238] width 68 height 13
click at [217, 242] on input "Collapse categories" at bounding box center [204, 237] width 25 height 25
checkbox input "false"
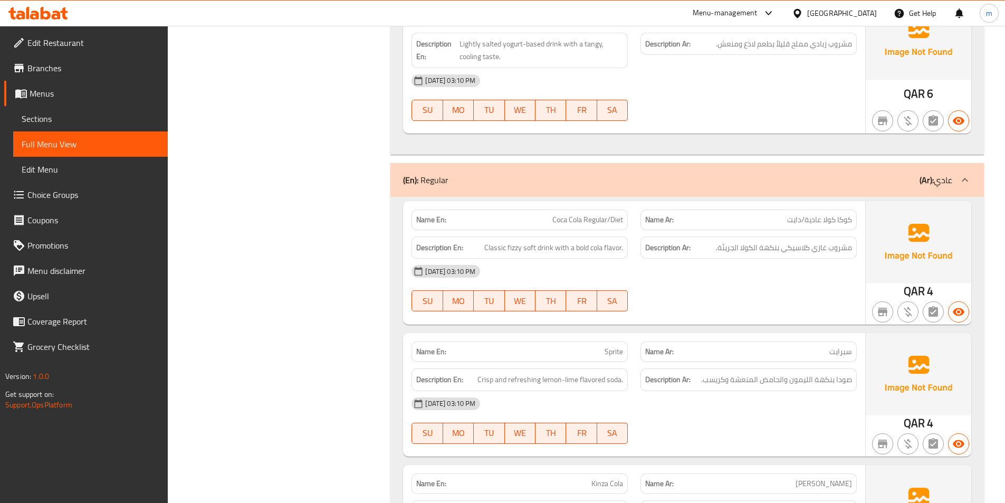
scroll to position [11271, 0]
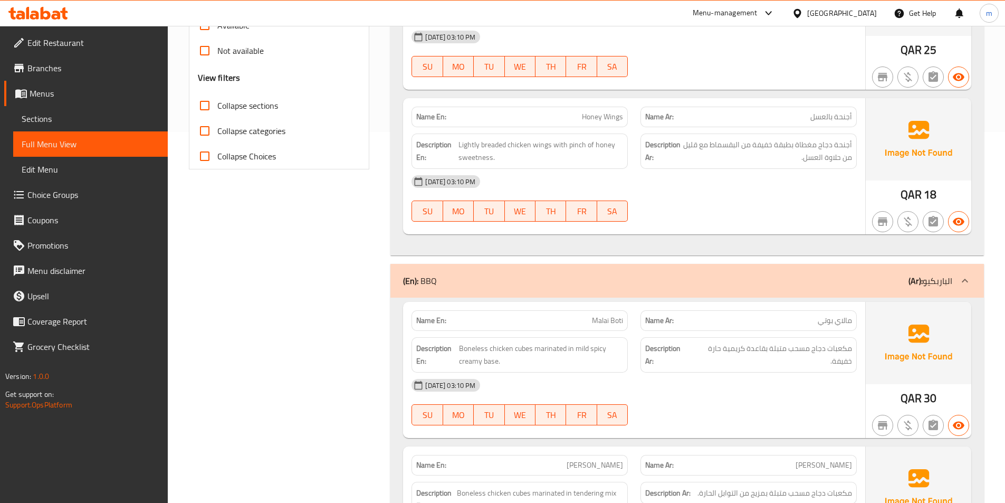
scroll to position [0, 0]
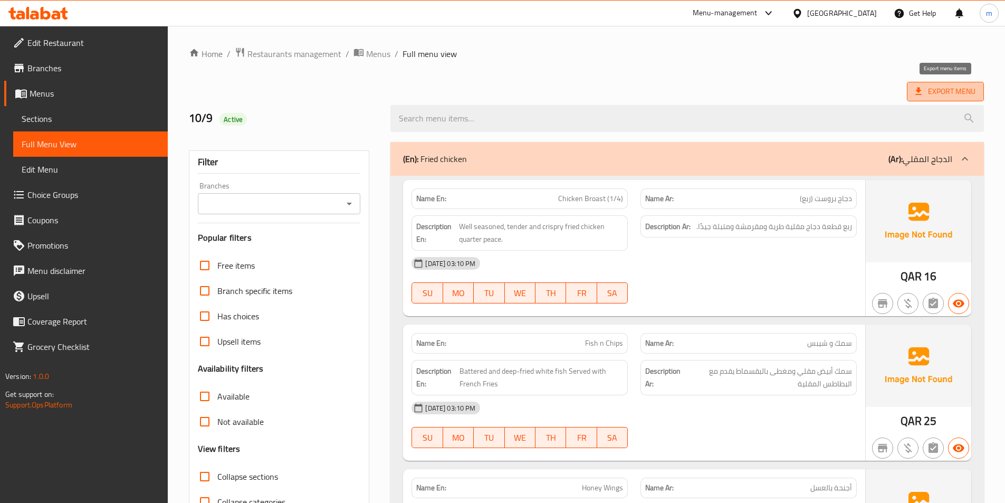
click at [952, 94] on span "Export Menu" at bounding box center [946, 91] width 60 height 13
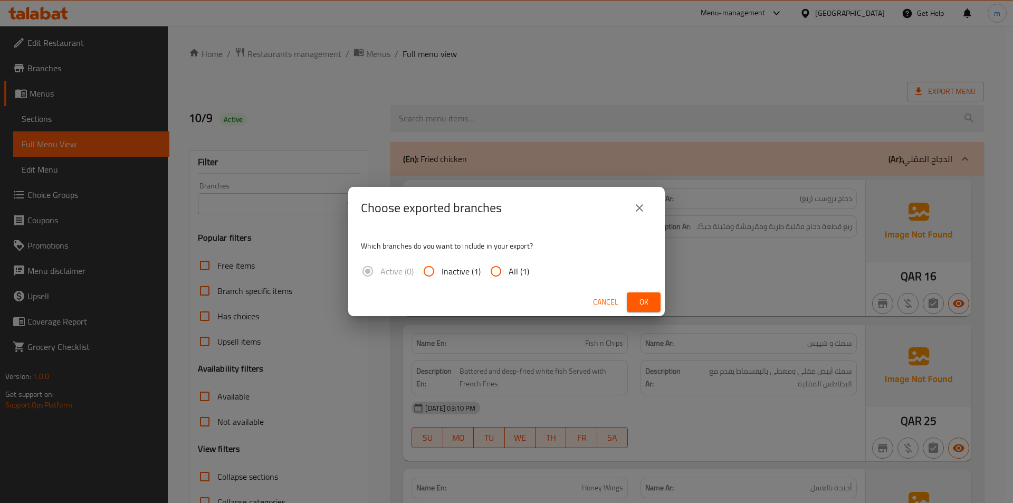
click at [513, 270] on span "All (1)" at bounding box center [519, 271] width 21 height 13
click at [509, 270] on input "All (1)" at bounding box center [495, 271] width 25 height 25
radio input "true"
click at [632, 306] on button "Ok" at bounding box center [644, 302] width 34 height 20
